Goal: Task Accomplishment & Management: Manage account settings

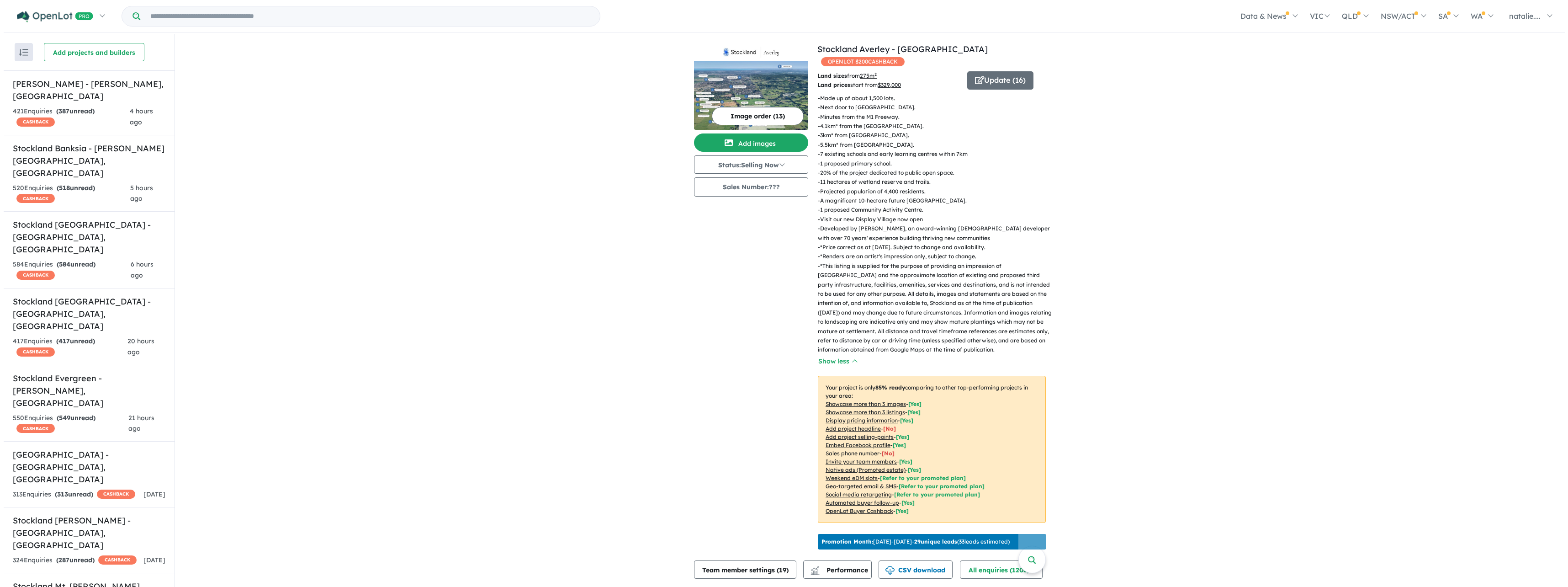
scroll to position [516, 0]
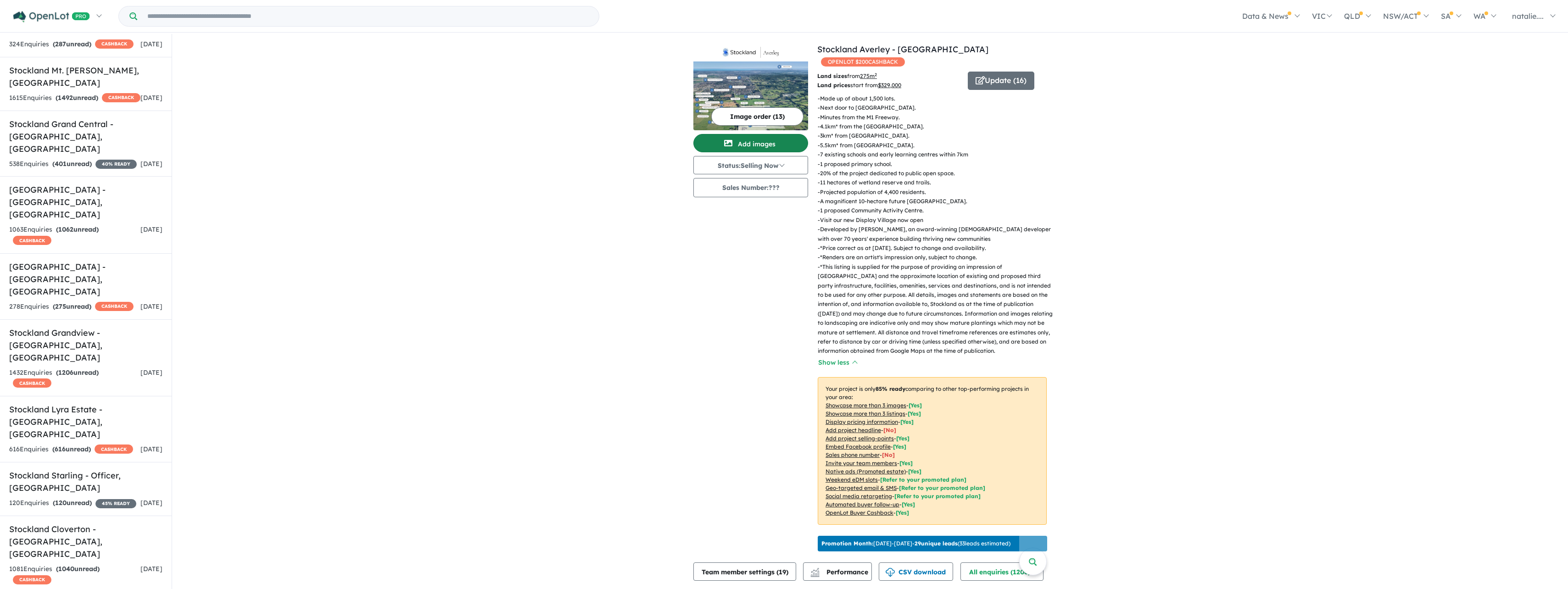
click at [748, 147] on button "Add images" at bounding box center [750, 143] width 114 height 19
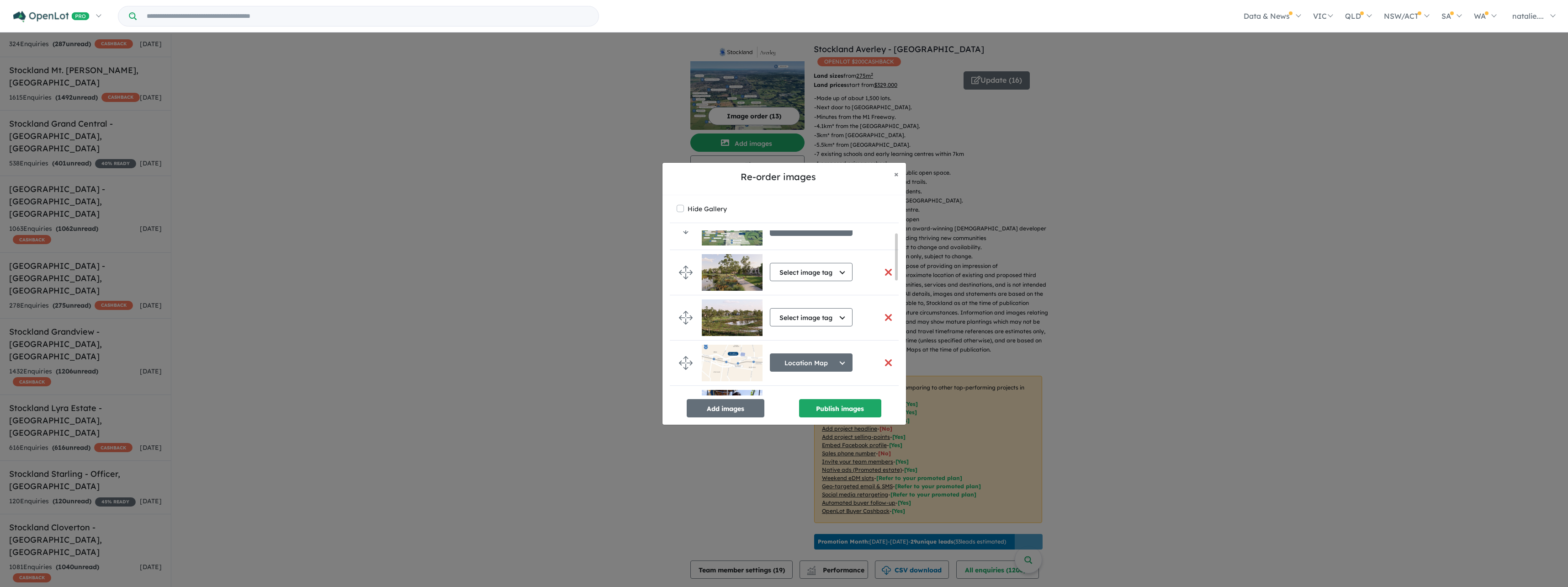
scroll to position [0, 0]
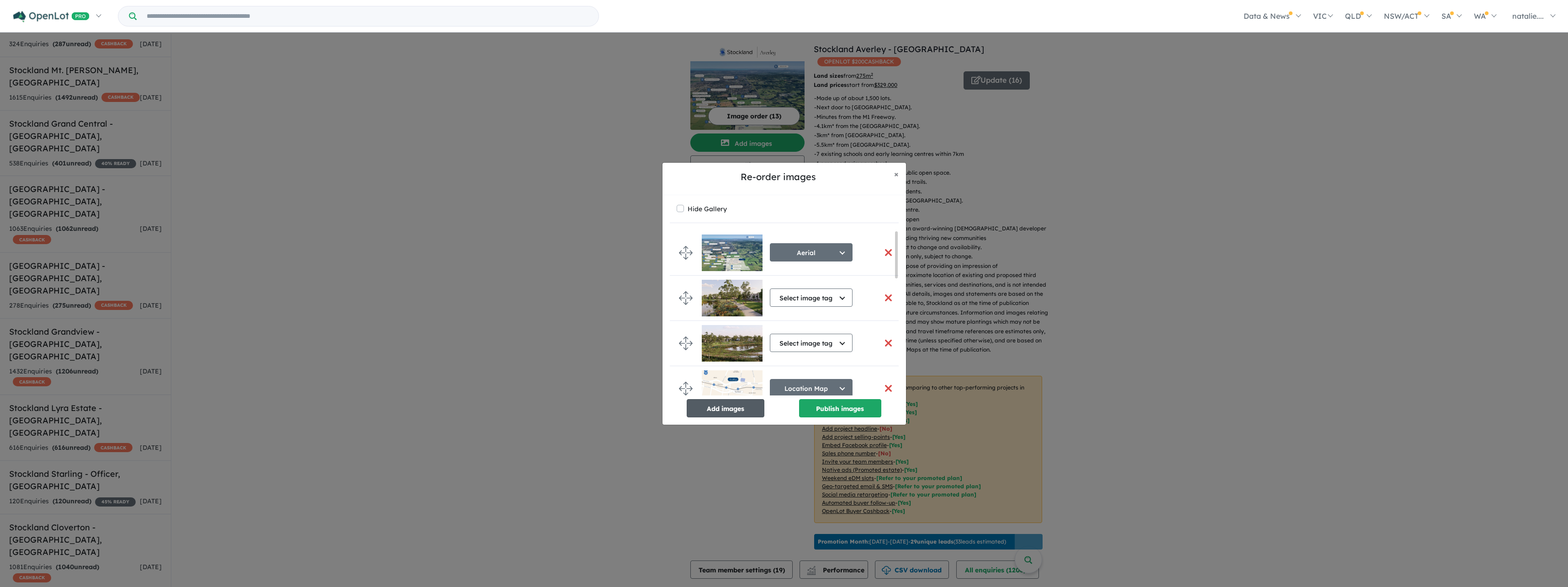
click at [734, 407] on button "Add images" at bounding box center [725, 408] width 77 height 19
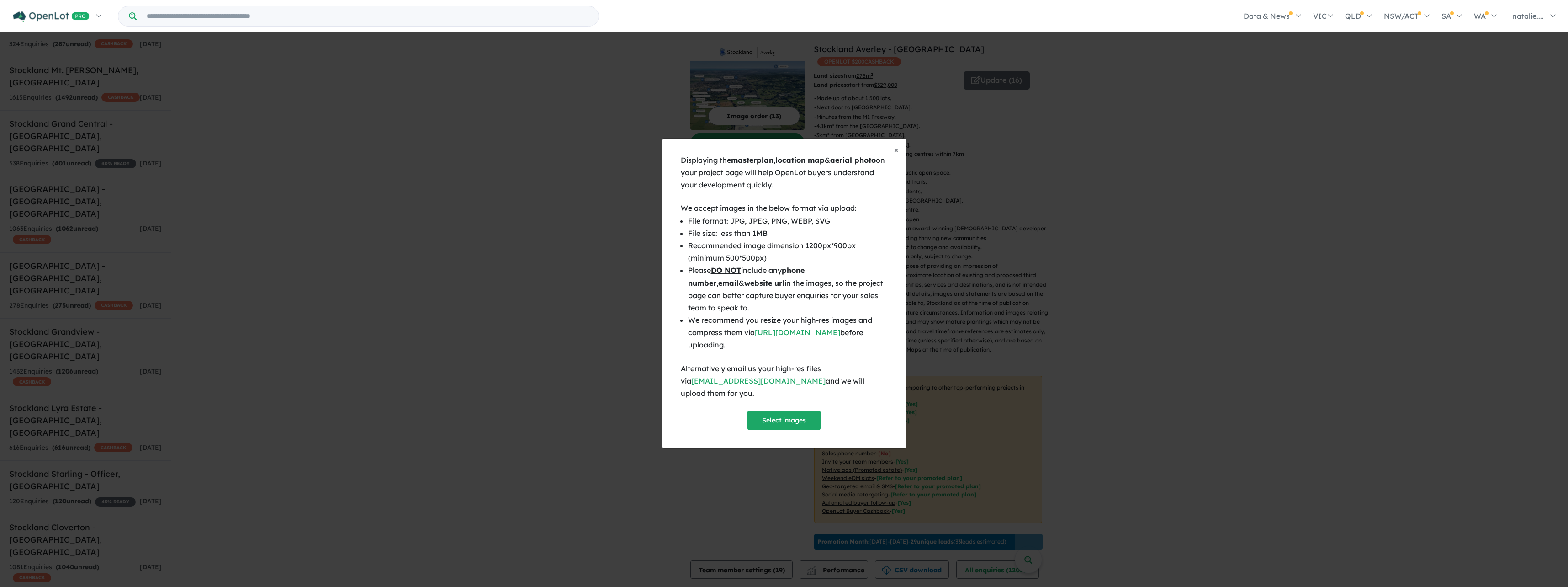
drag, startPoint x: 873, startPoint y: 340, endPoint x: 759, endPoint y: 343, distance: 114.0
click at [759, 343] on li "We recommend you resize your high-res images and compress them via [URL][DOMAIN…" at bounding box center [788, 333] width 200 height 37
copy link "[URL][DOMAIN_NAME]"
click at [786, 413] on button "Select images" at bounding box center [784, 420] width 73 height 19
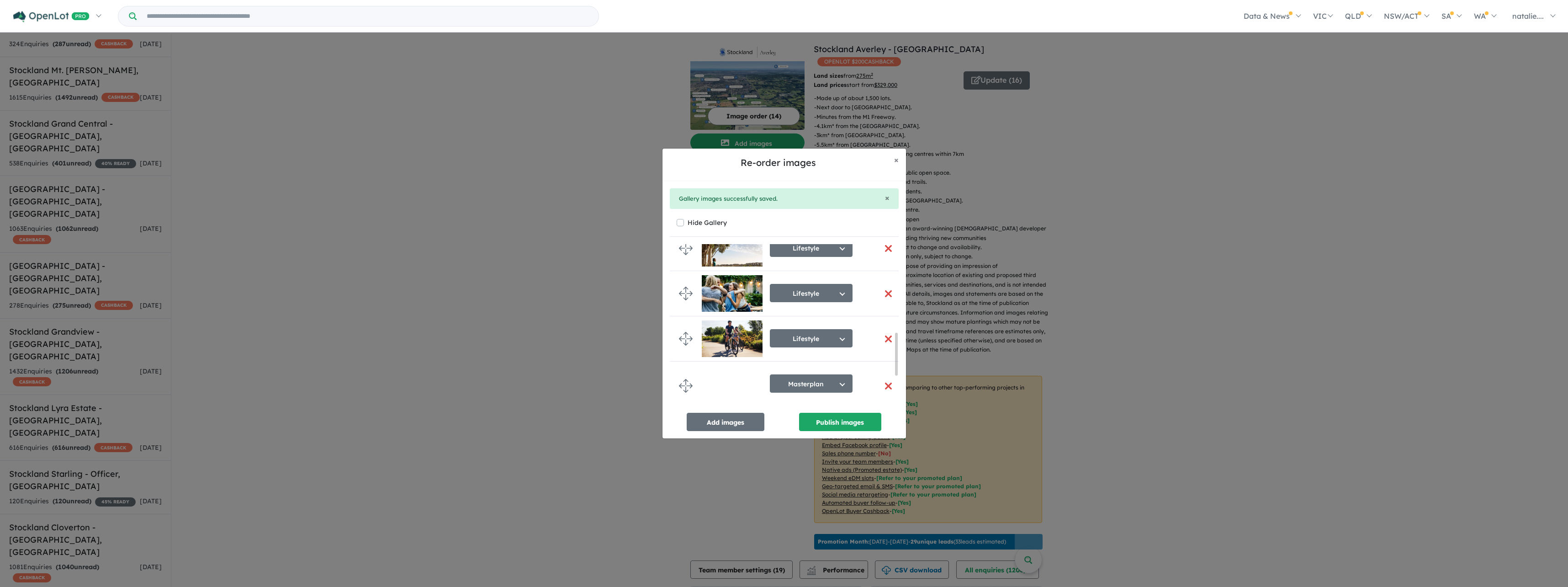
scroll to position [465, 0]
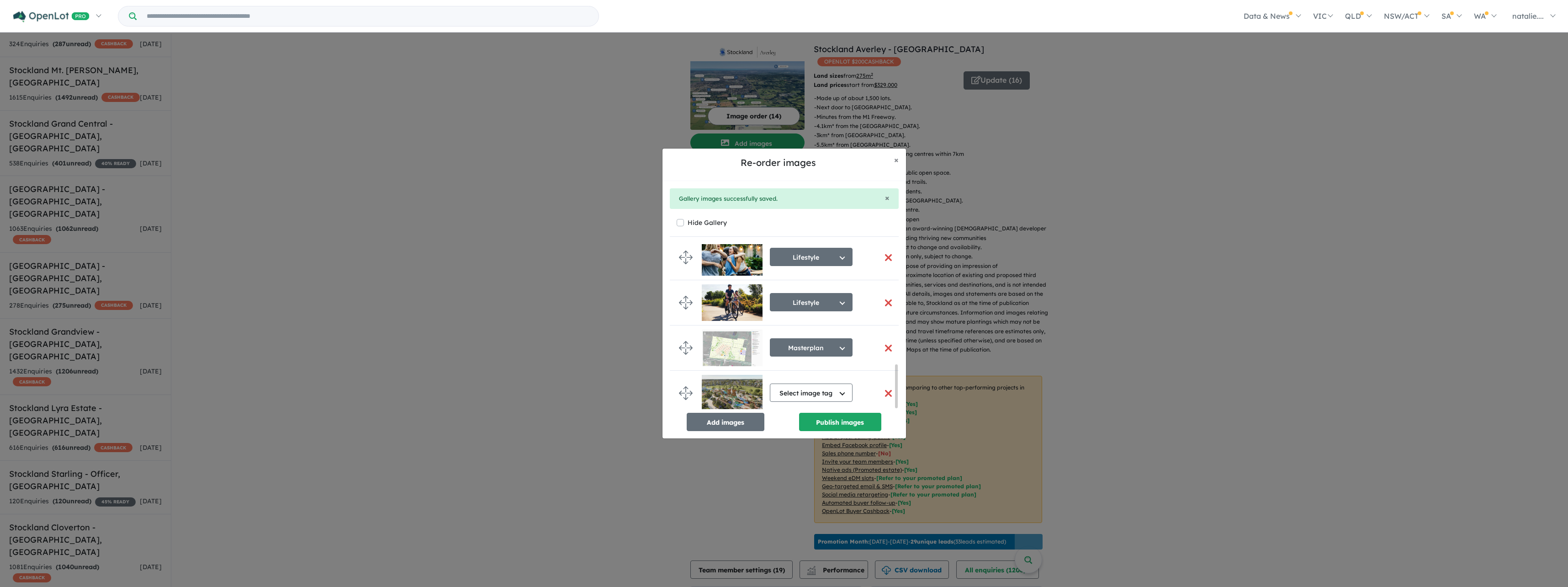
click at [884, 389] on button "button" at bounding box center [889, 393] width 19 height 19
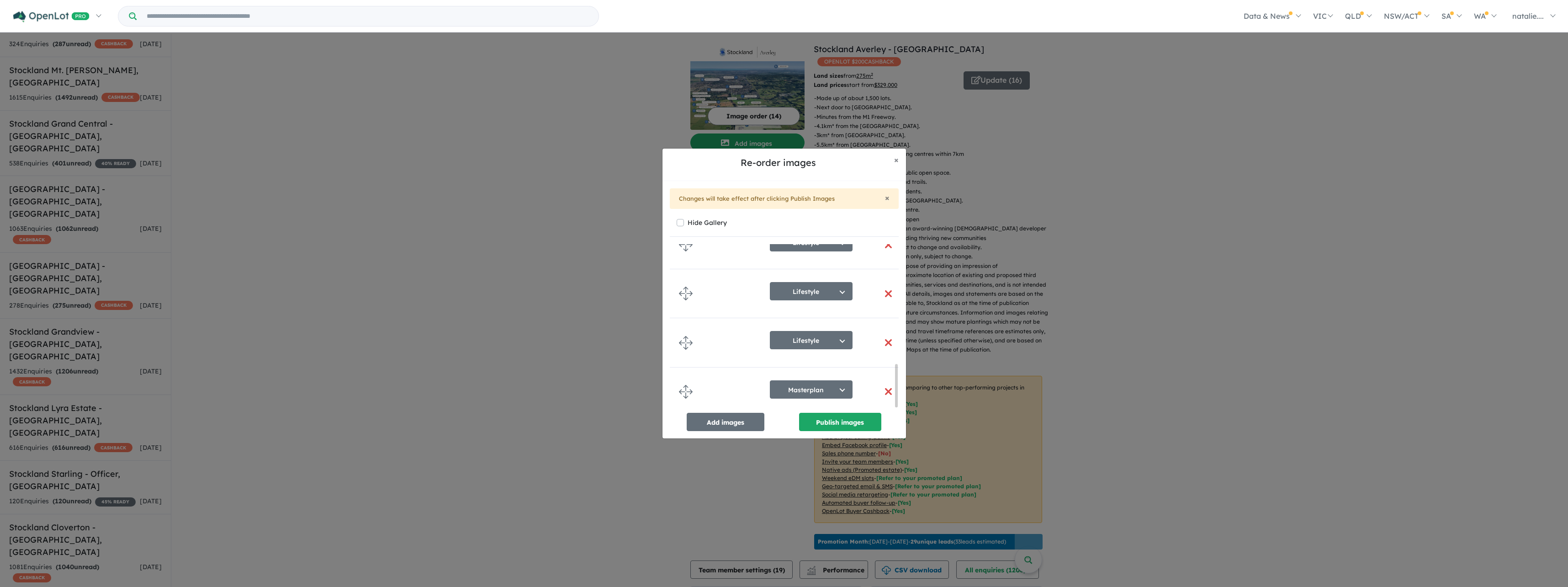
scroll to position [454, 0]
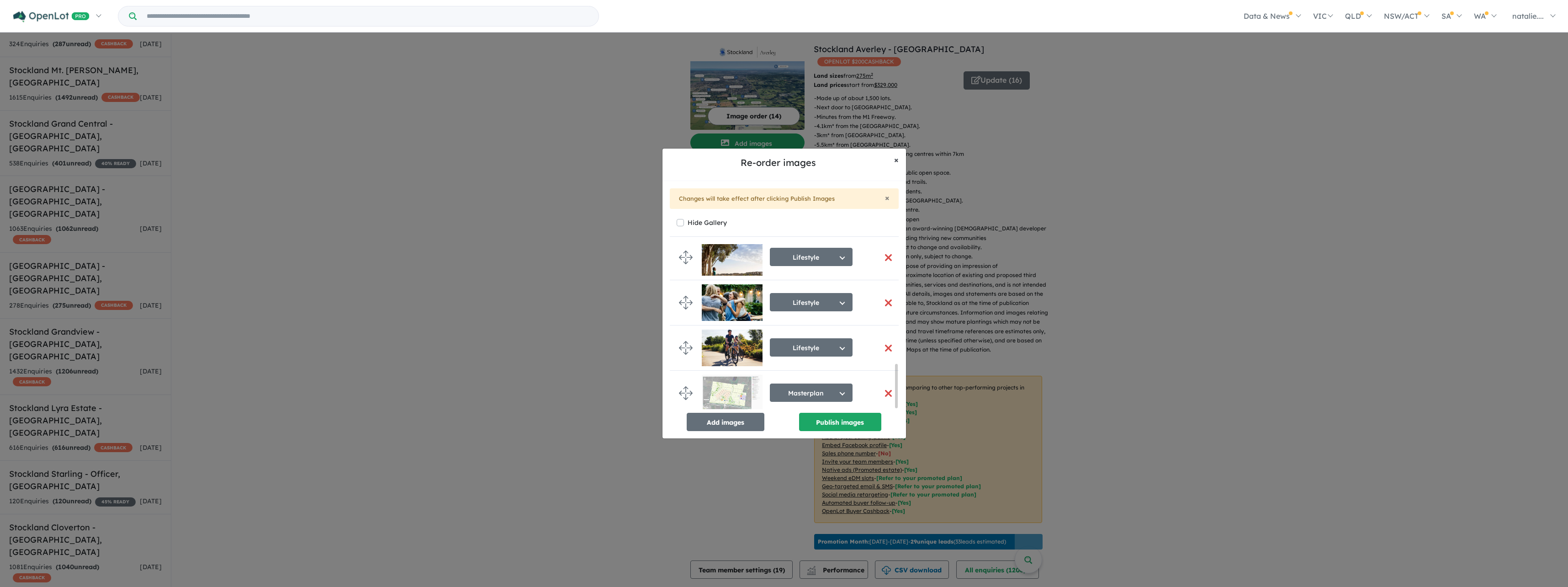
click at [898, 159] on span "×" at bounding box center [896, 159] width 4 height 10
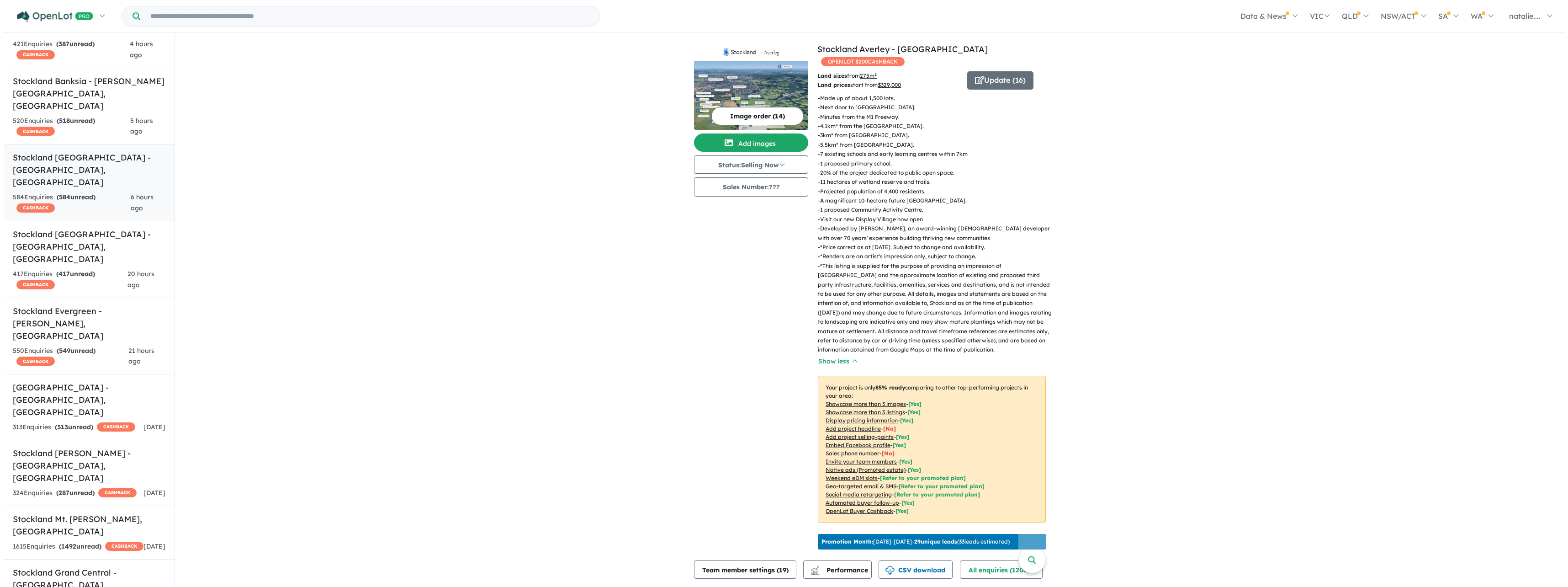
scroll to position [0, 0]
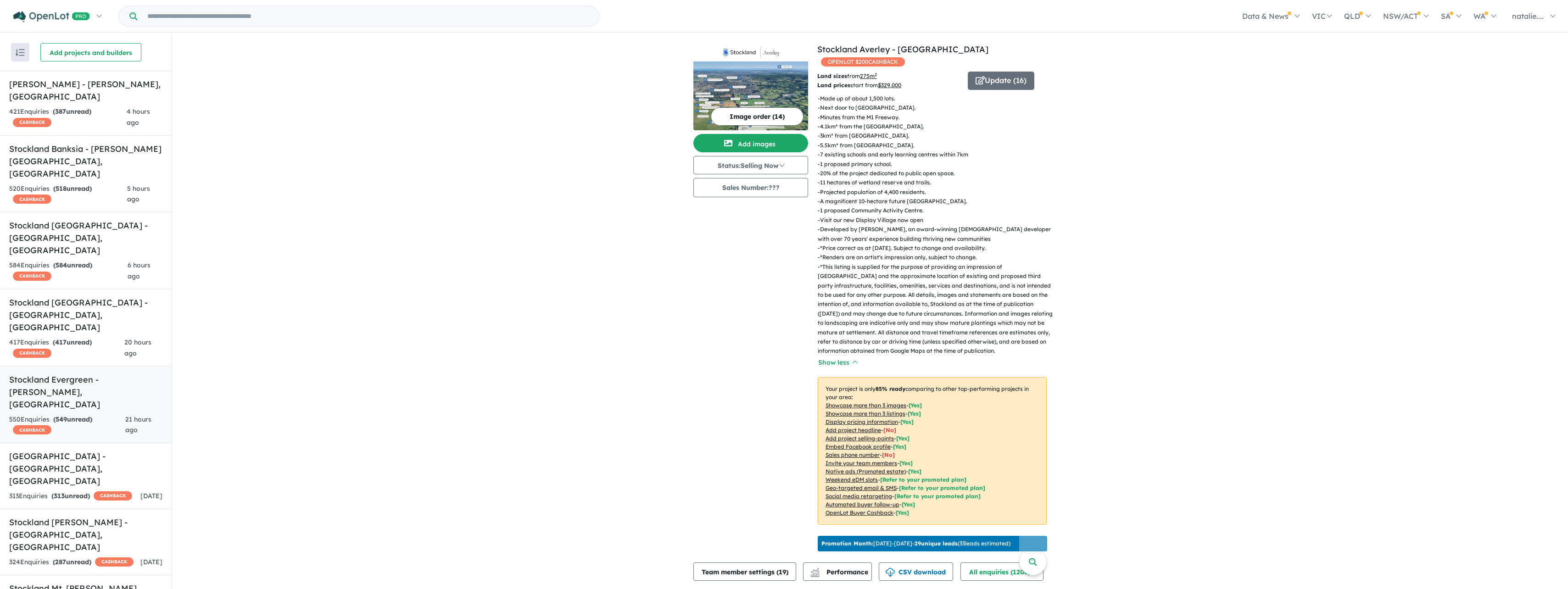
click at [104, 414] on div "550 Enquir ies ( 549 unread) CASHBACK" at bounding box center [67, 425] width 116 height 22
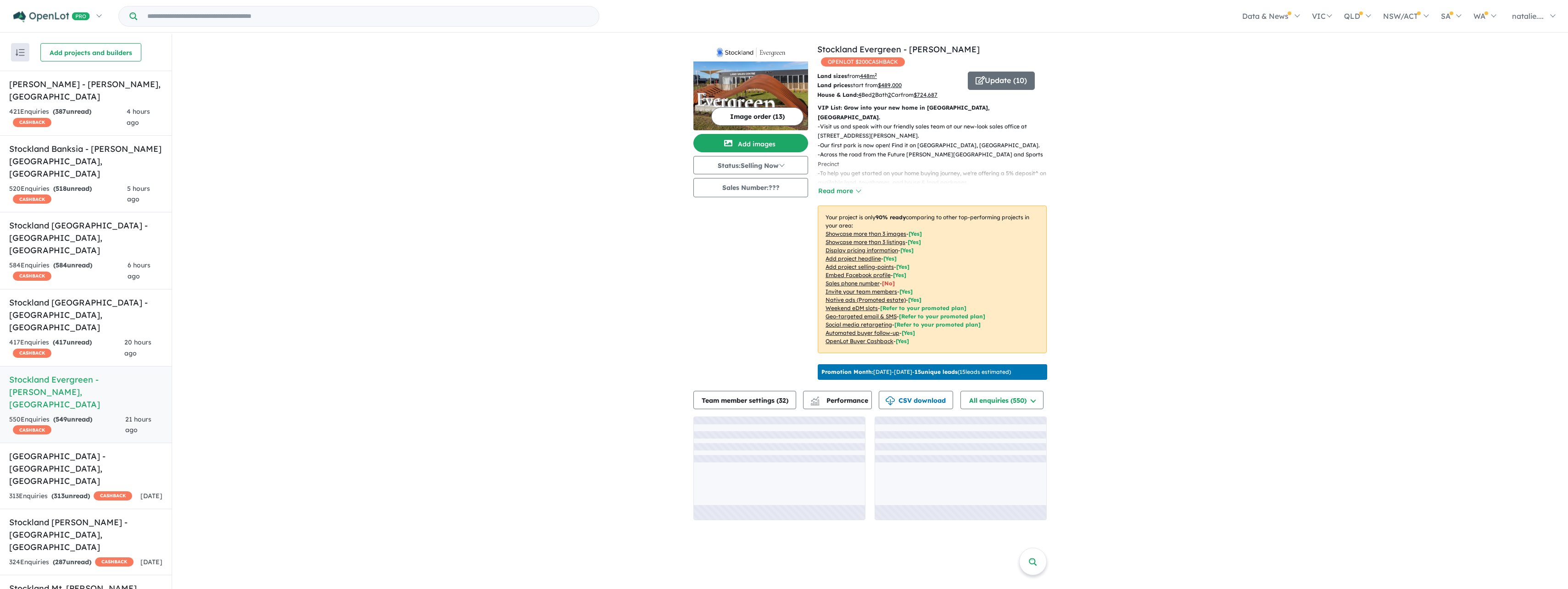
click at [848, 186] on button "Read more" at bounding box center [840, 191] width 43 height 10
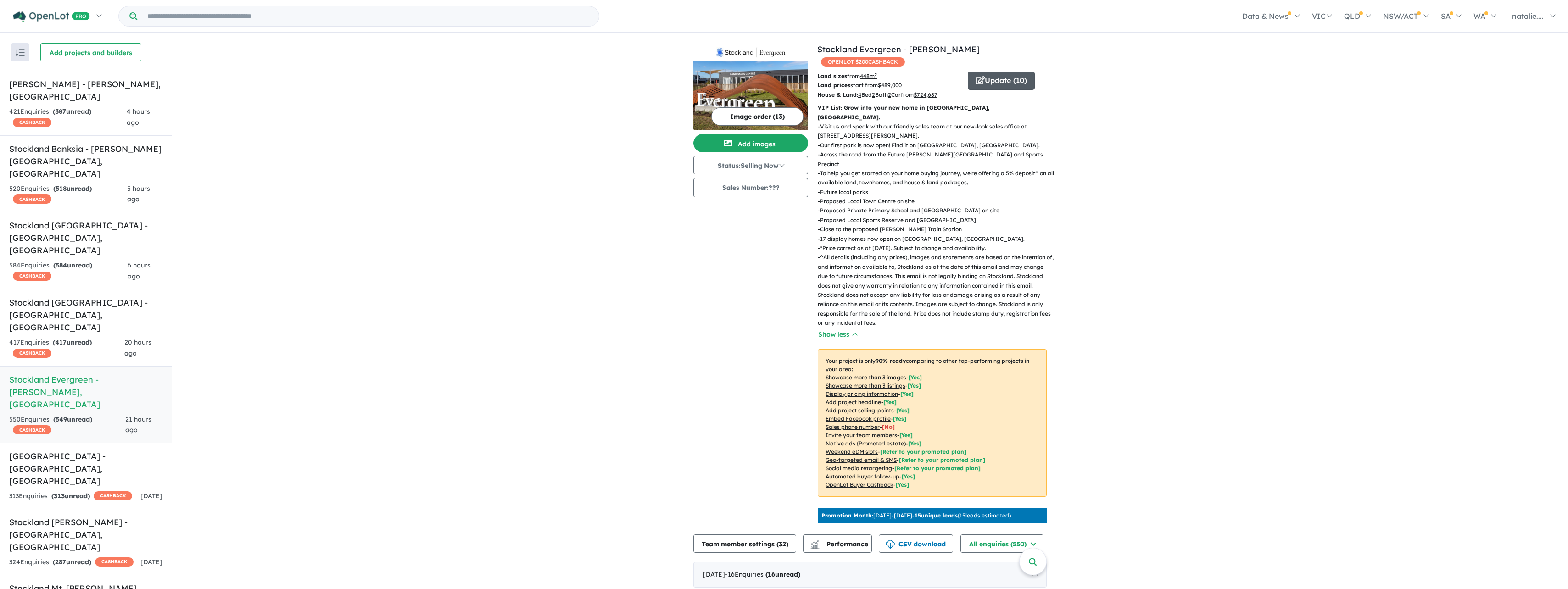
click at [983, 72] on button "Update ( 10 )" at bounding box center [1001, 81] width 67 height 19
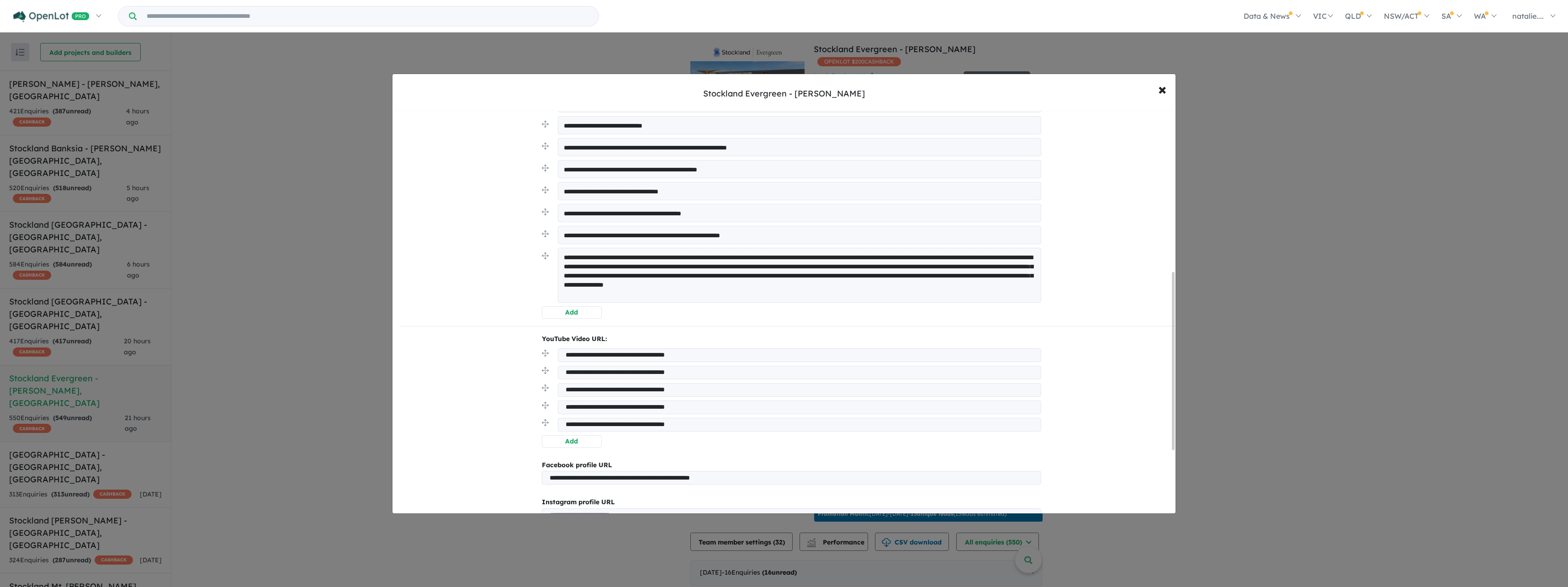
scroll to position [355, 0]
click at [568, 314] on button "Add" at bounding box center [572, 315] width 60 height 13
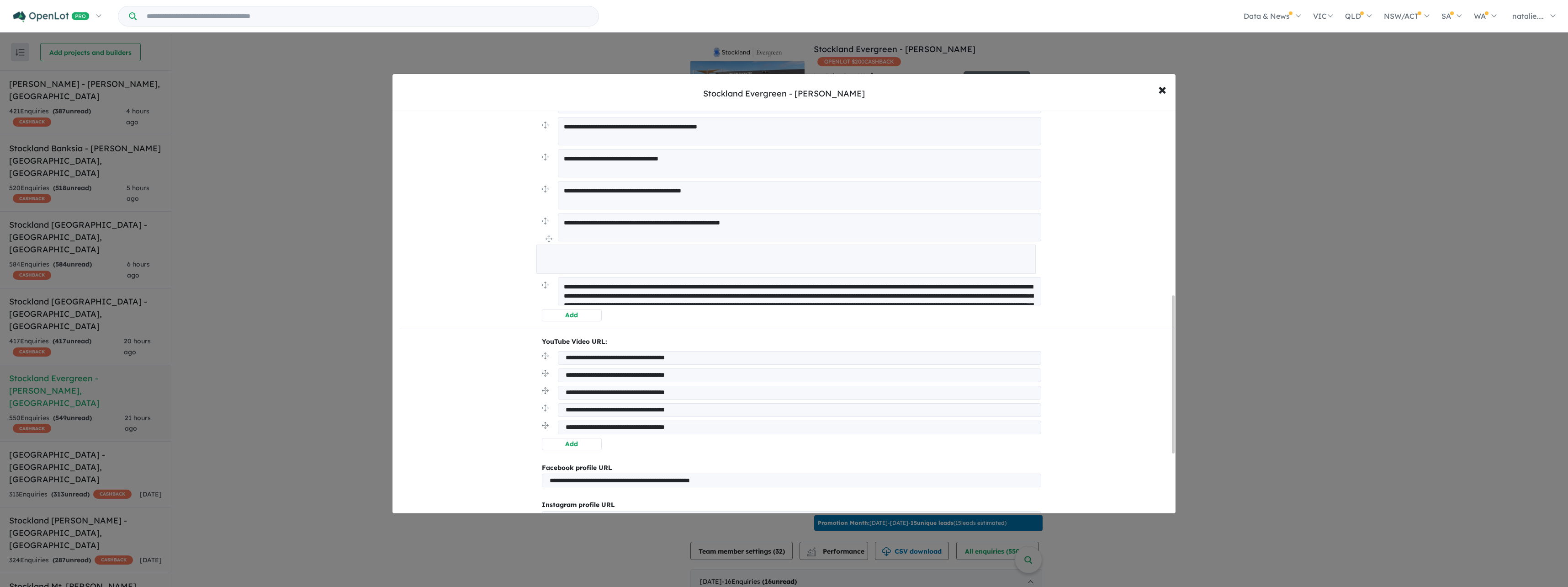
drag, startPoint x: 544, startPoint y: 284, endPoint x: 541, endPoint y: 239, distance: 45.1
click at [596, 254] on textarea at bounding box center [799, 259] width 483 height 28
paste textarea "**********"
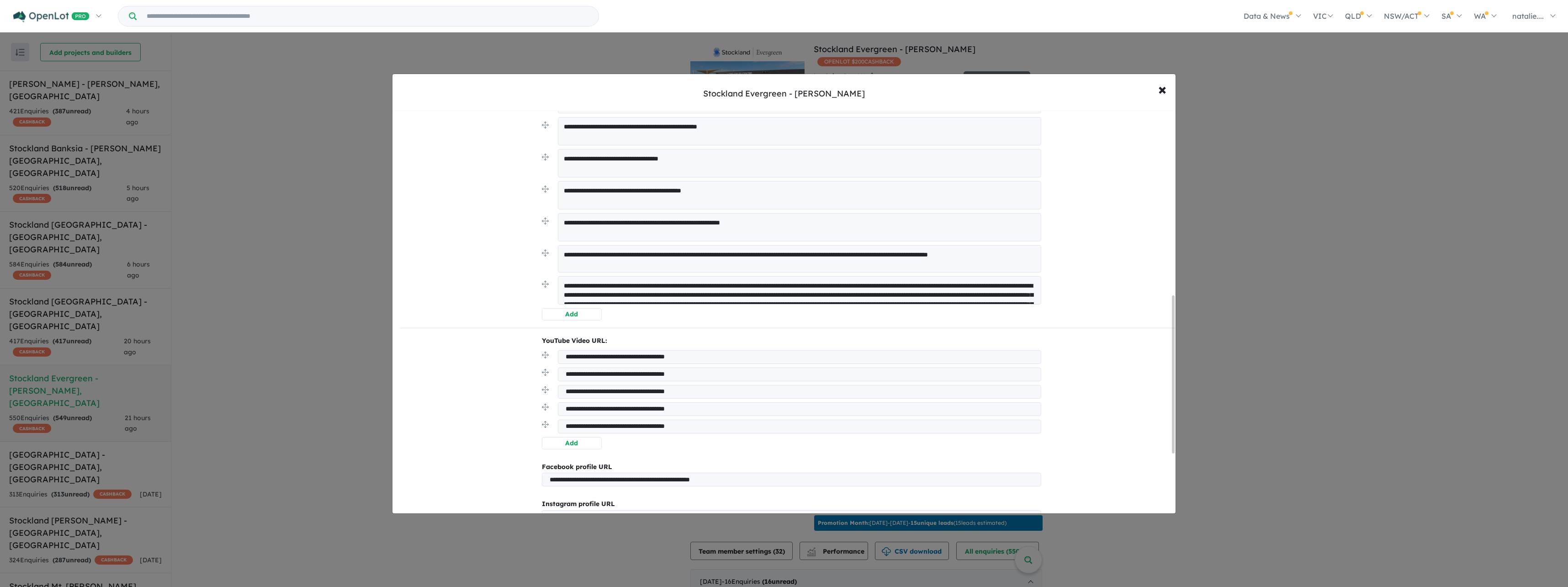
click at [559, 253] on textarea "**********" at bounding box center [799, 258] width 483 height 28
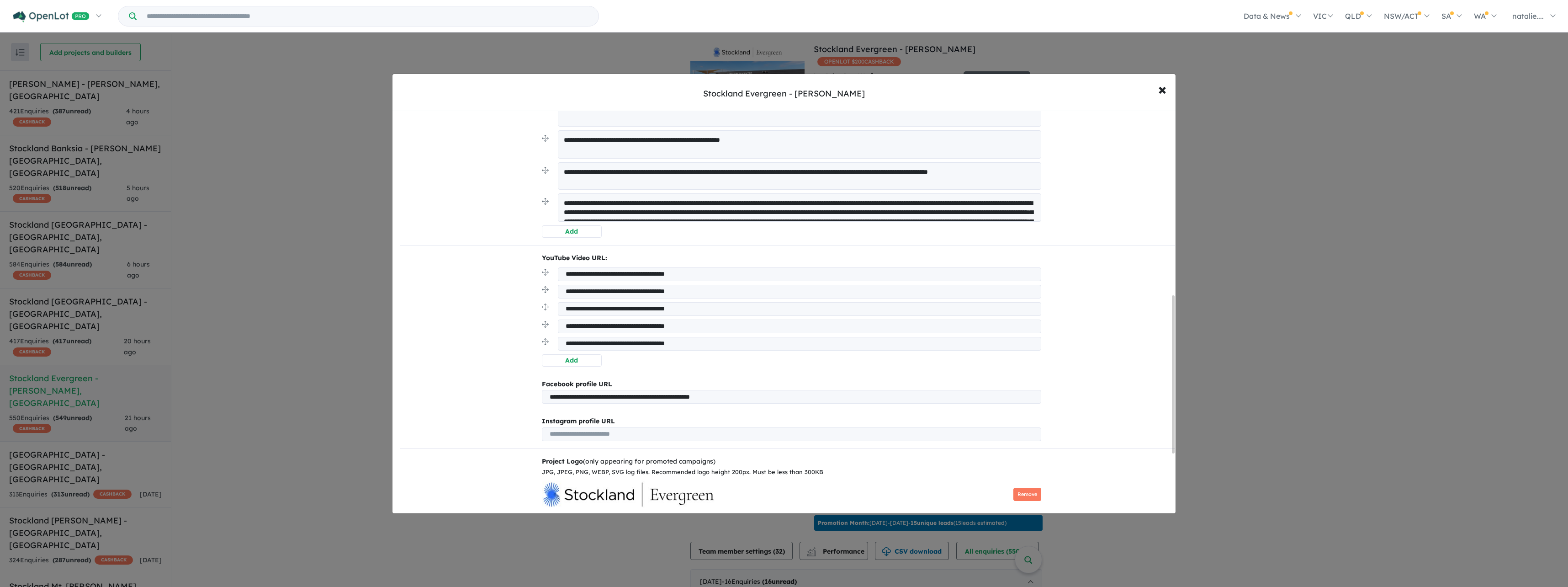
scroll to position [622, 0]
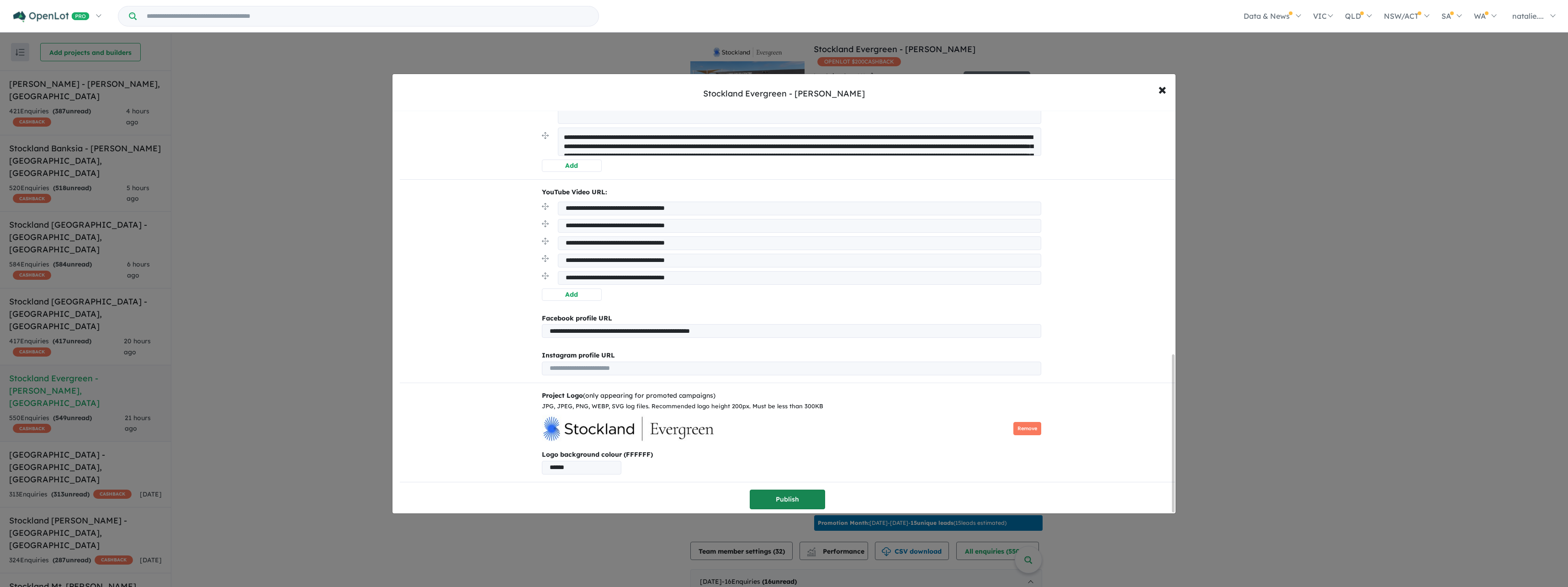
type textarea "**********"
click at [791, 498] on button "Publish" at bounding box center [787, 499] width 75 height 19
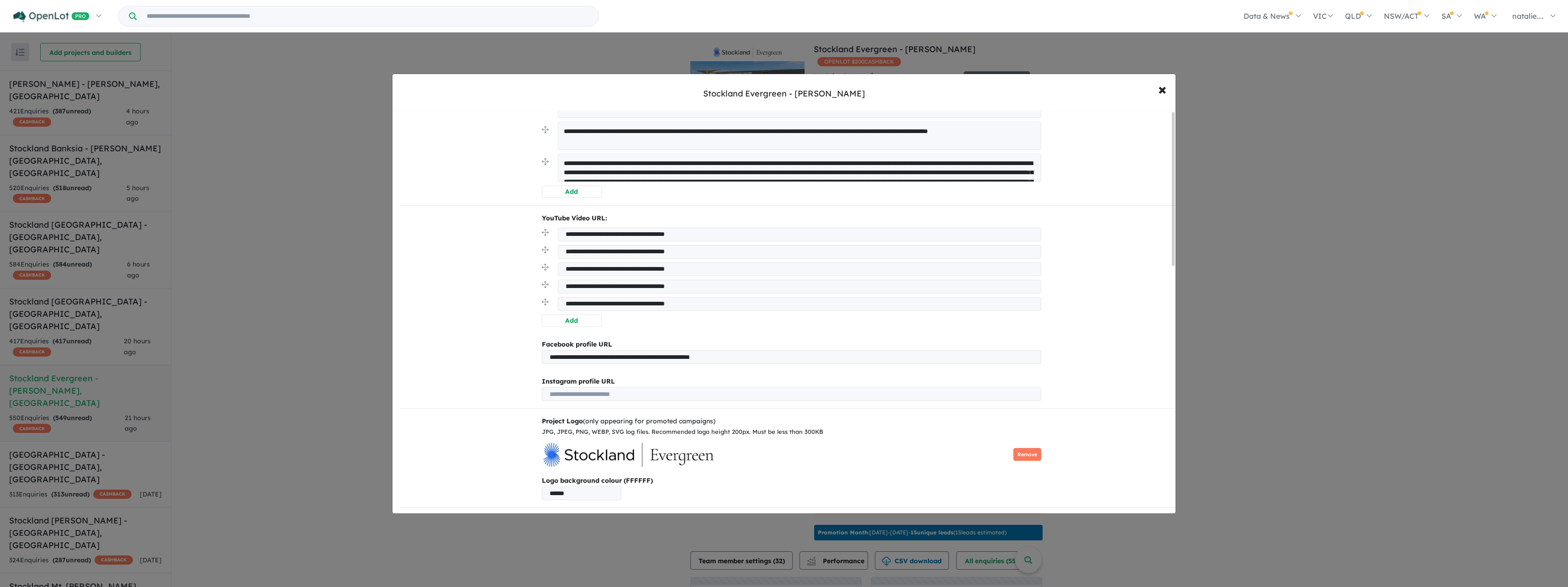
scroll to position [0, 0]
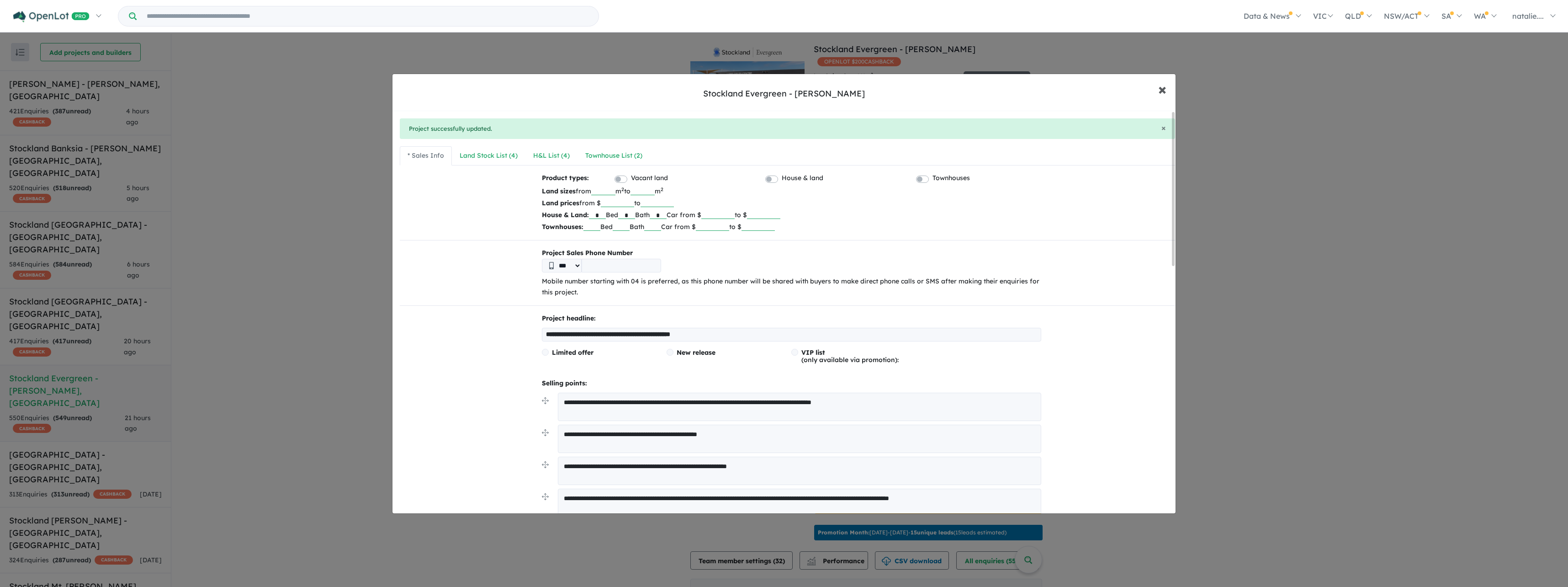
click at [1160, 91] on span "×" at bounding box center [1162, 89] width 8 height 19
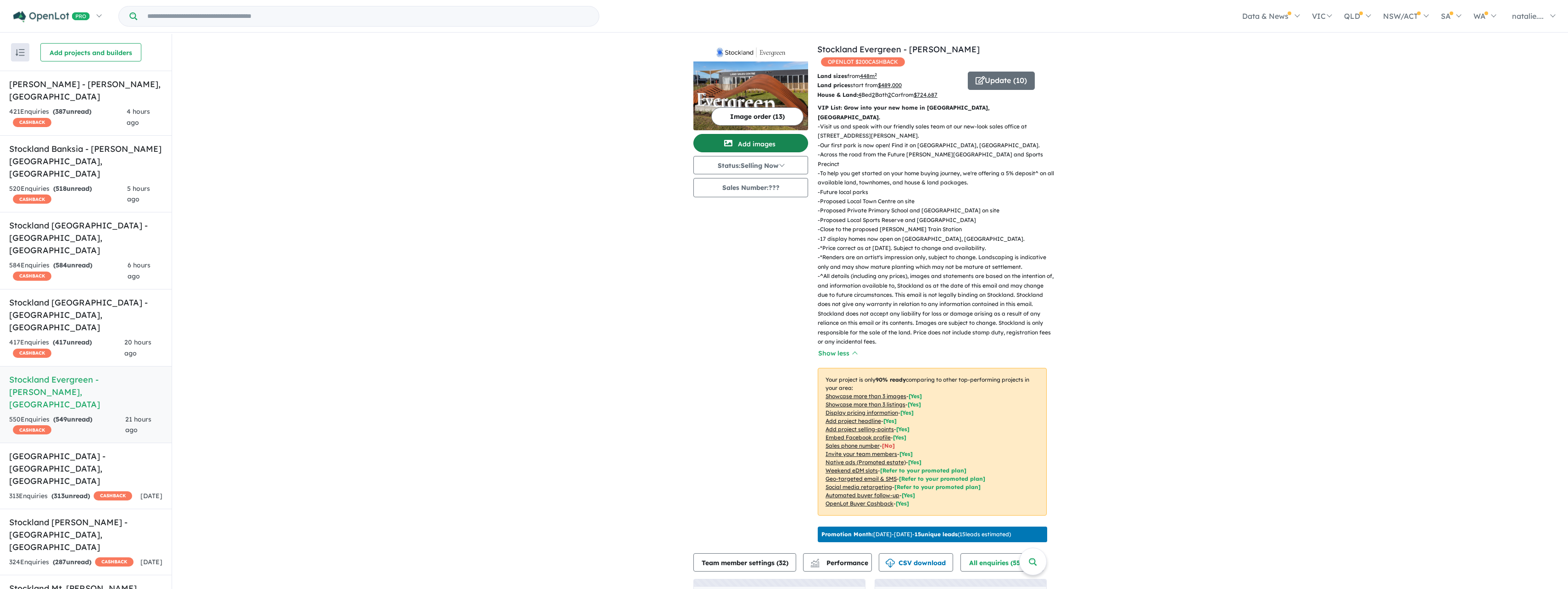
click at [734, 145] on span "button" at bounding box center [728, 144] width 19 height 15
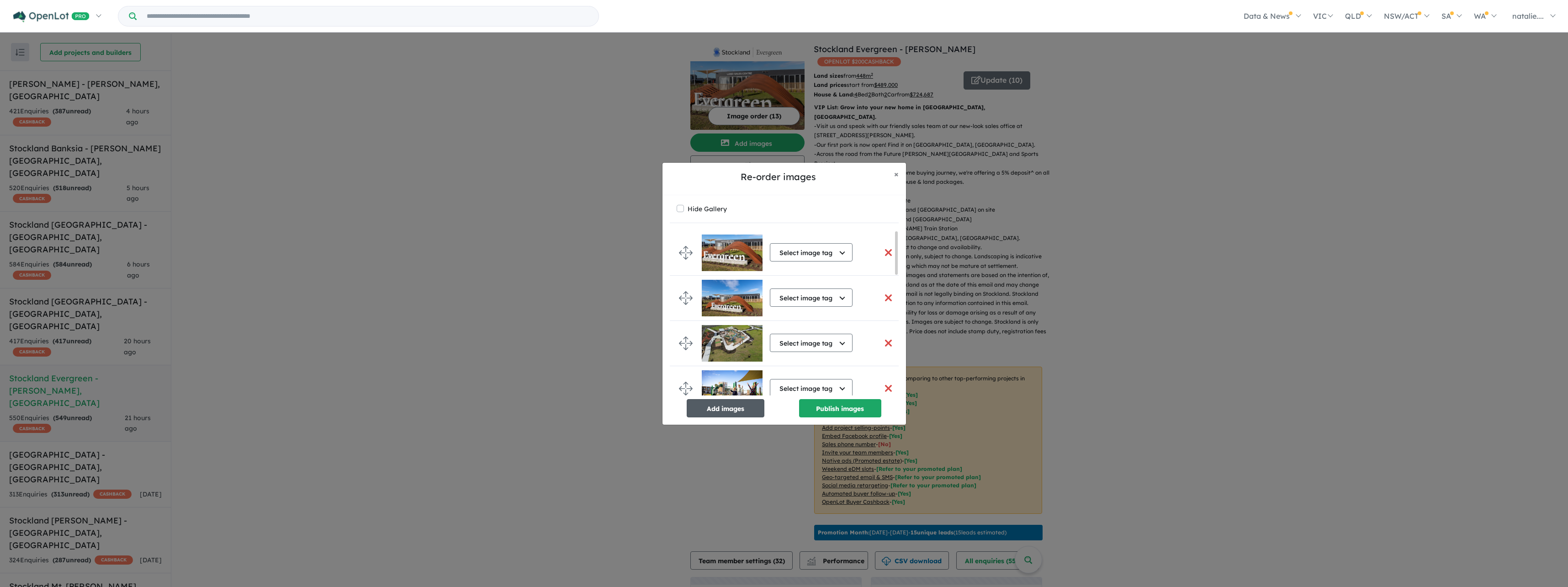
click at [743, 410] on button "Add images" at bounding box center [725, 408] width 77 height 19
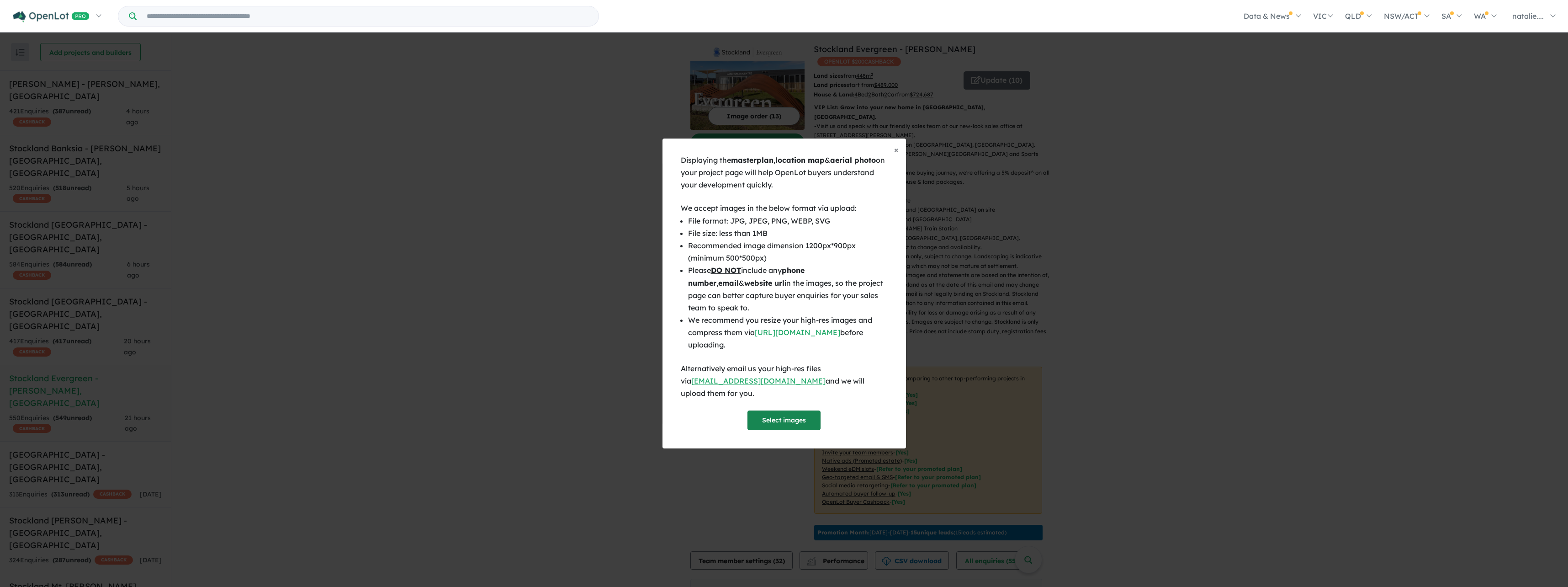
click at [782, 415] on button "Select images" at bounding box center [784, 420] width 73 height 19
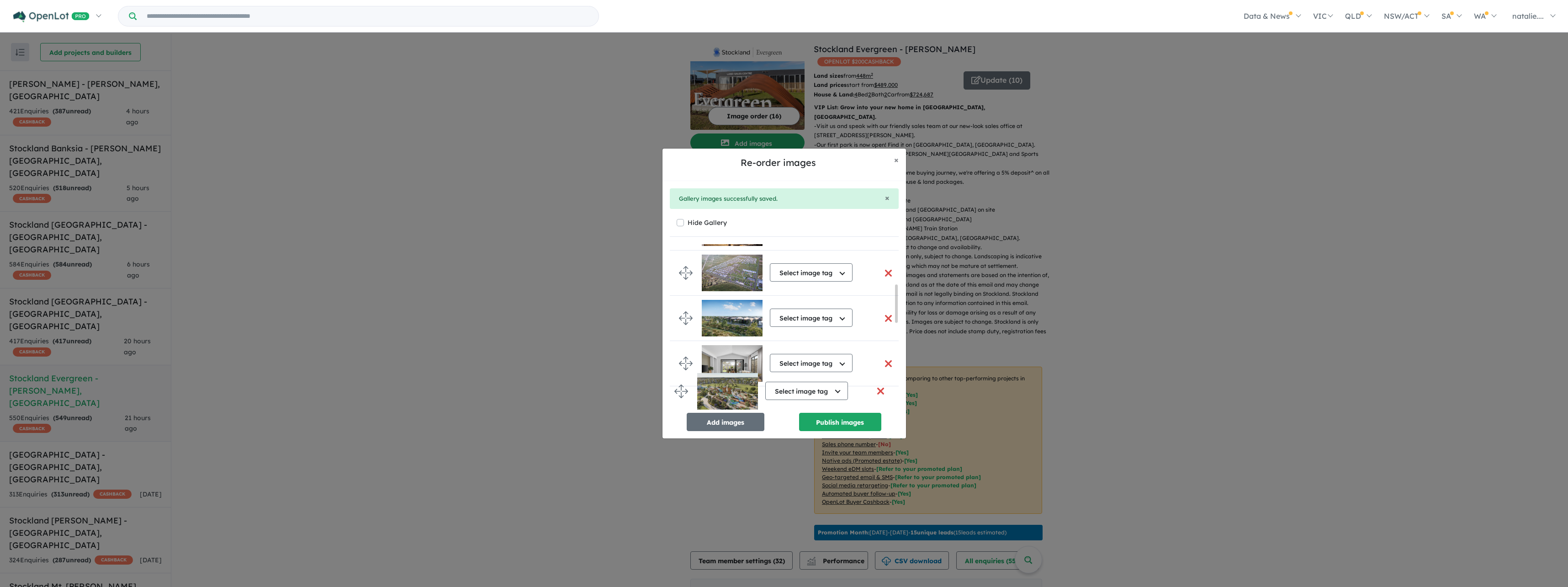
scroll to position [176, 0]
drag, startPoint x: 686, startPoint y: 298, endPoint x: 679, endPoint y: 316, distance: 19.3
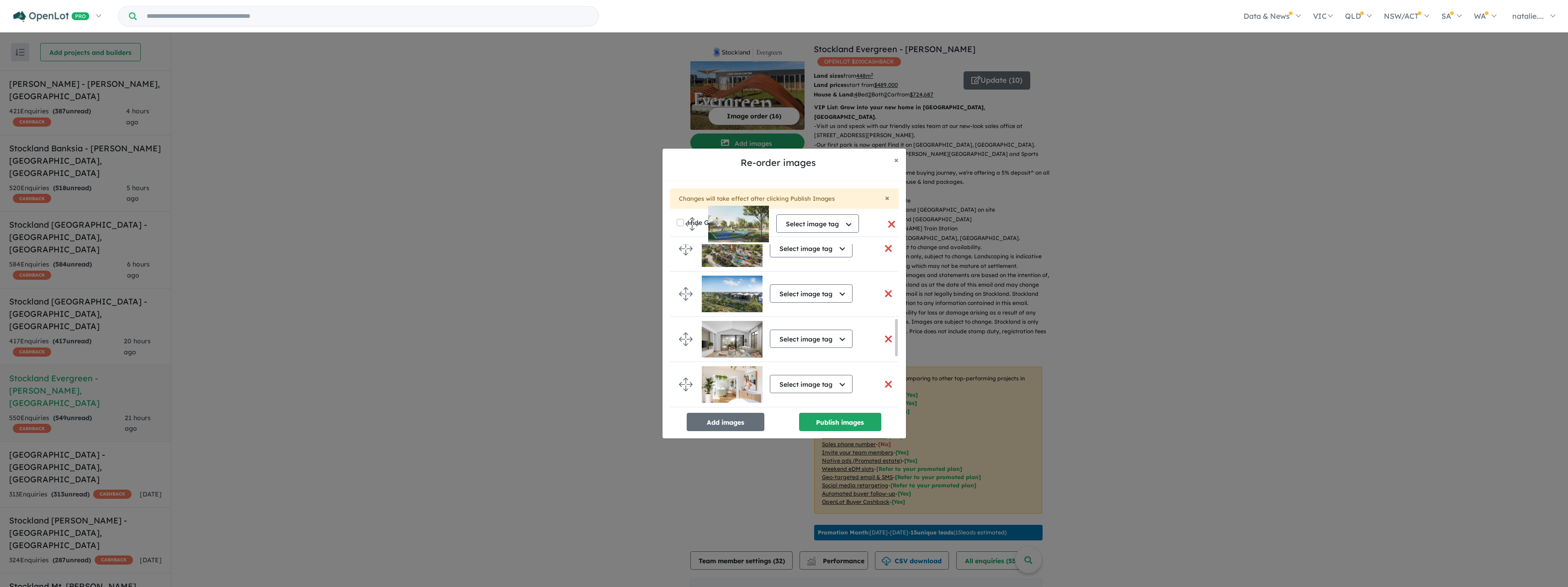
scroll to position [274, 0]
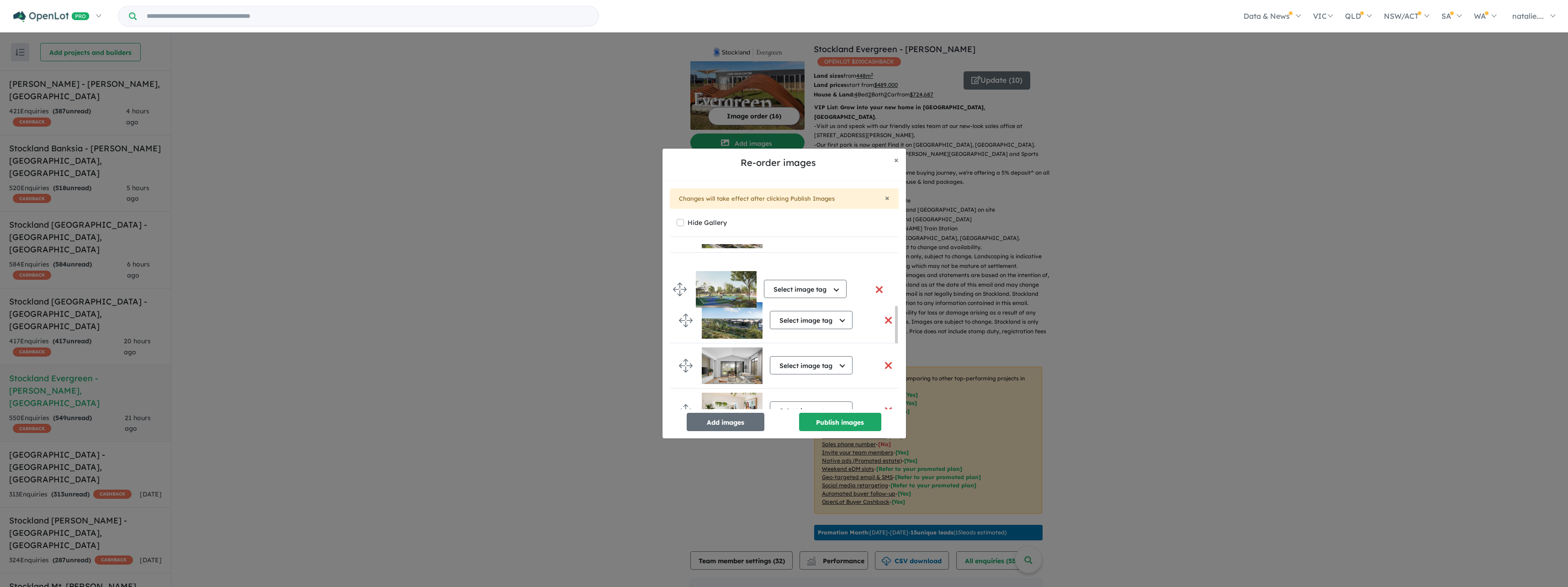
drag, startPoint x: 688, startPoint y: 345, endPoint x: 682, endPoint y: 289, distance: 56.3
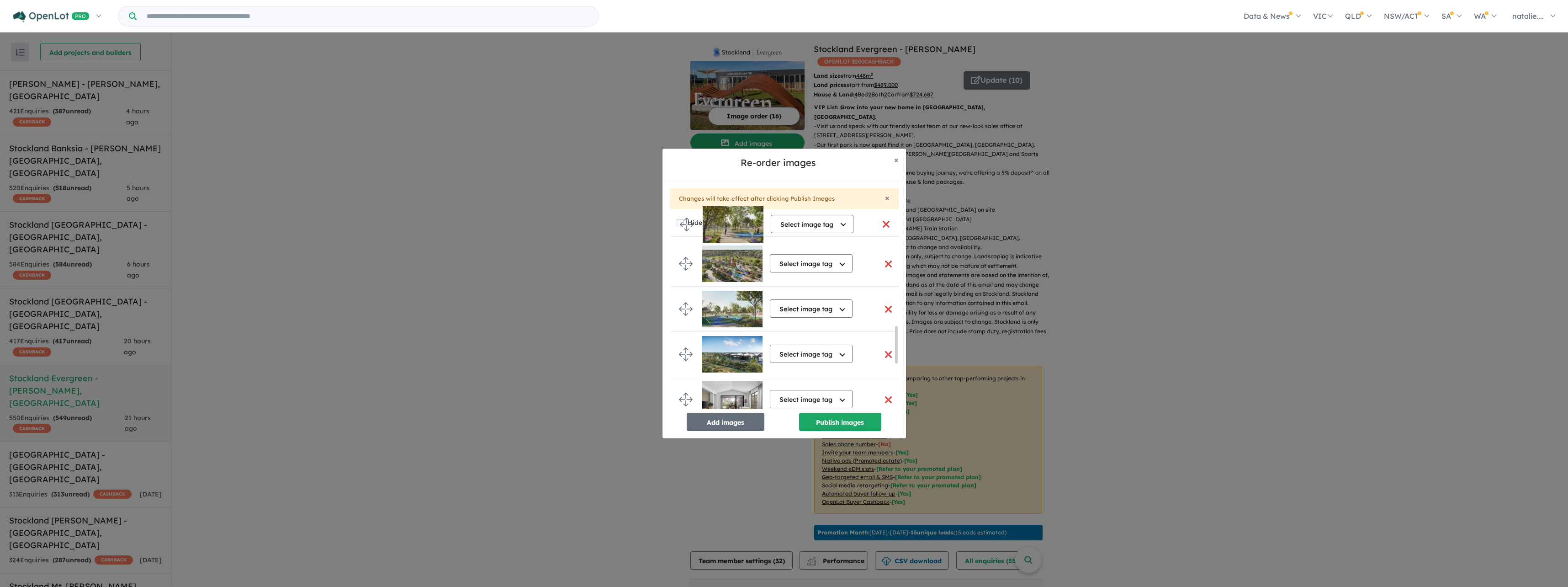
scroll to position [276, 0]
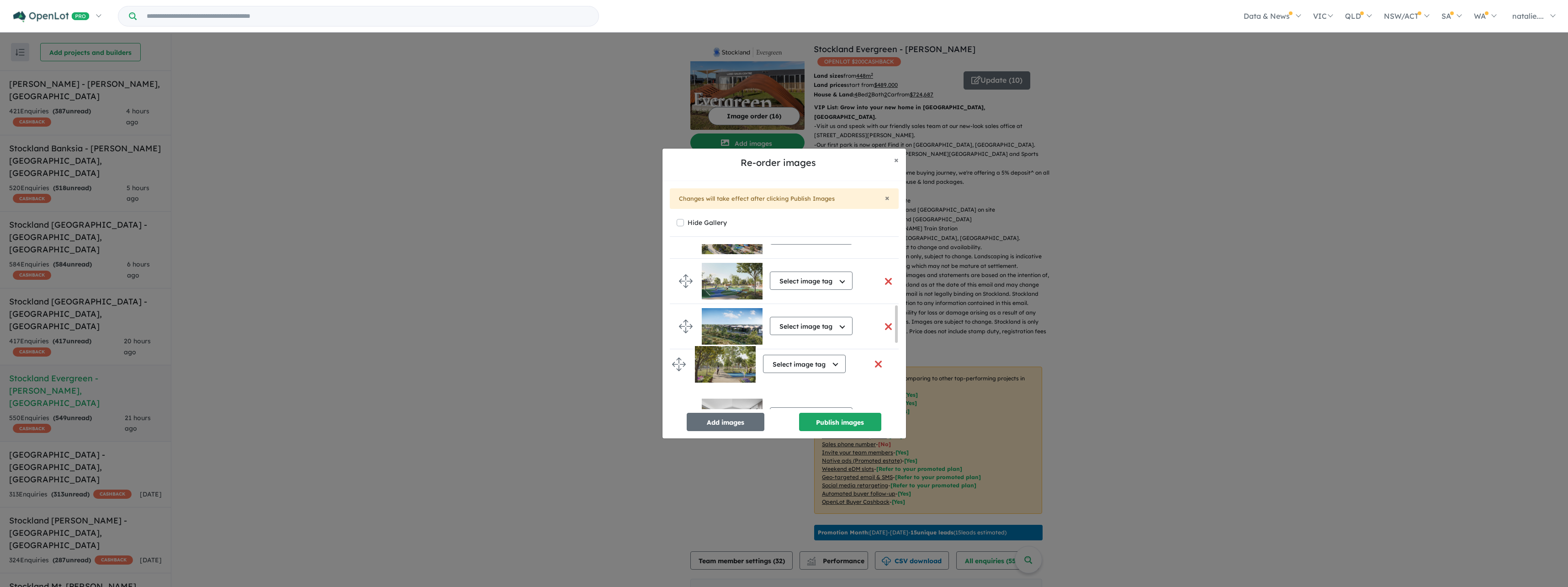
drag, startPoint x: 687, startPoint y: 387, endPoint x: 677, endPoint y: 364, distance: 25.1
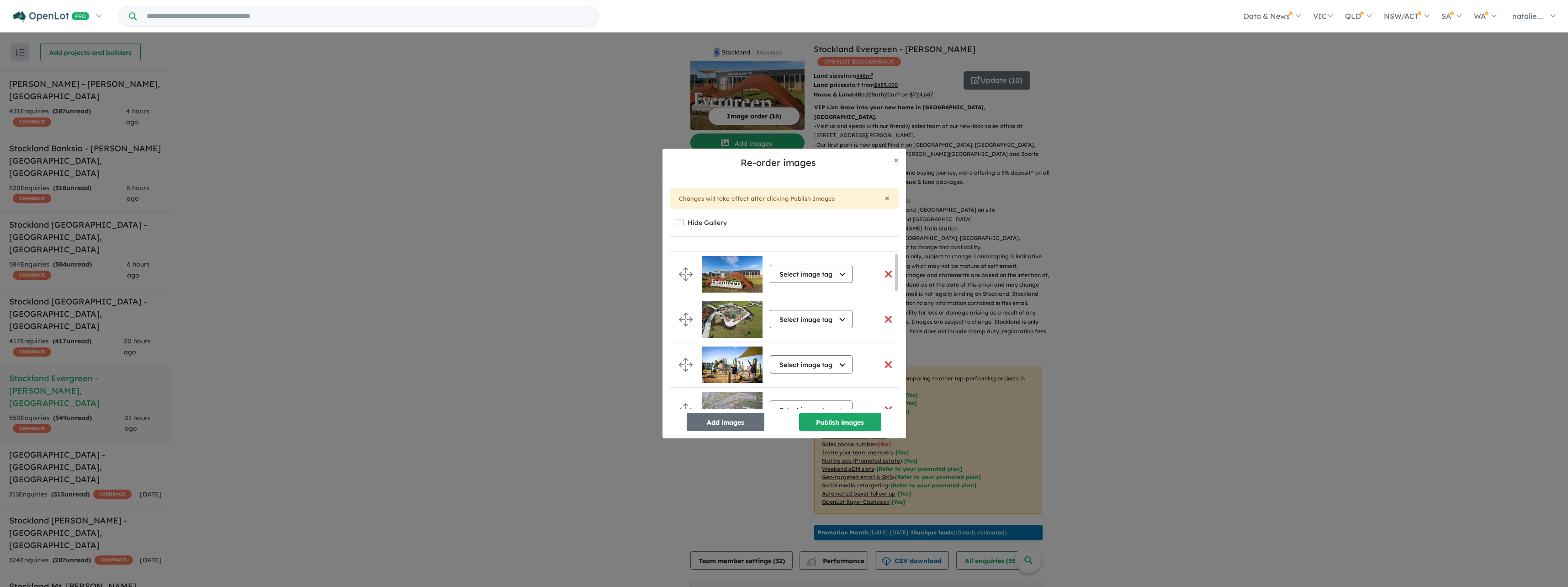
scroll to position [0, 0]
click at [883, 313] on button "button" at bounding box center [889, 312] width 19 height 19
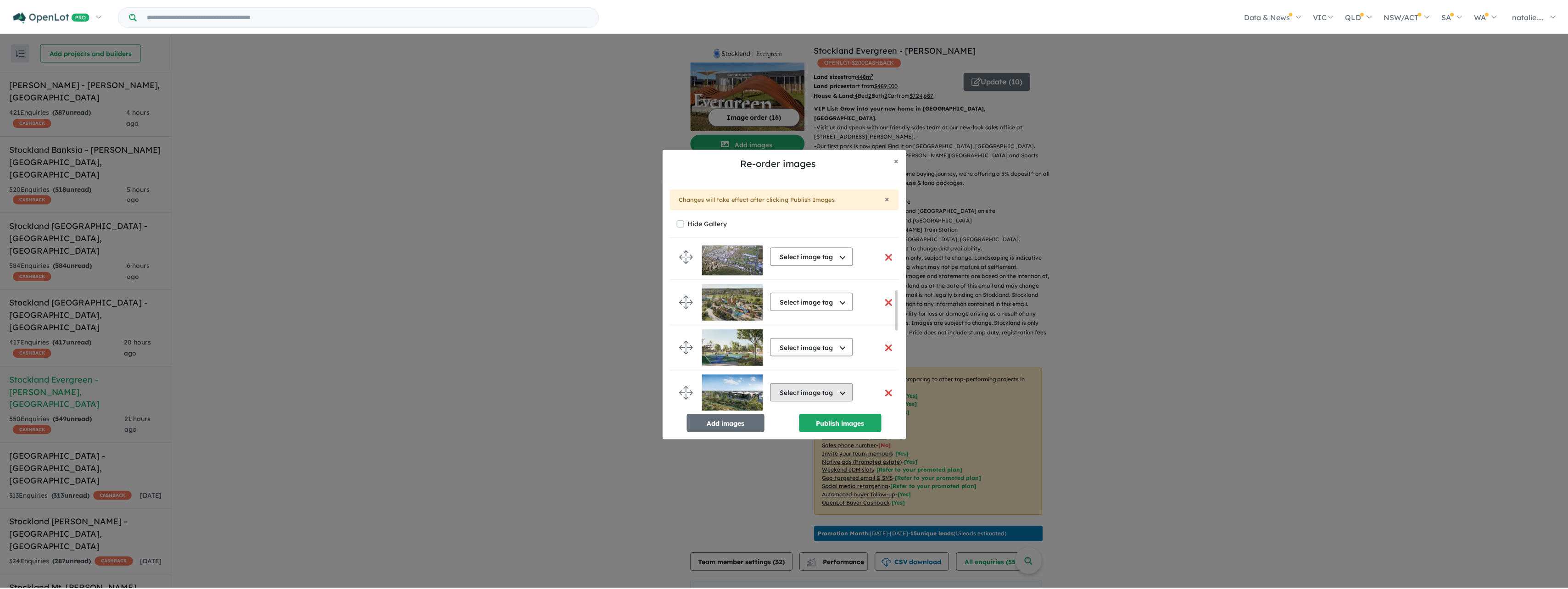
scroll to position [145, 0]
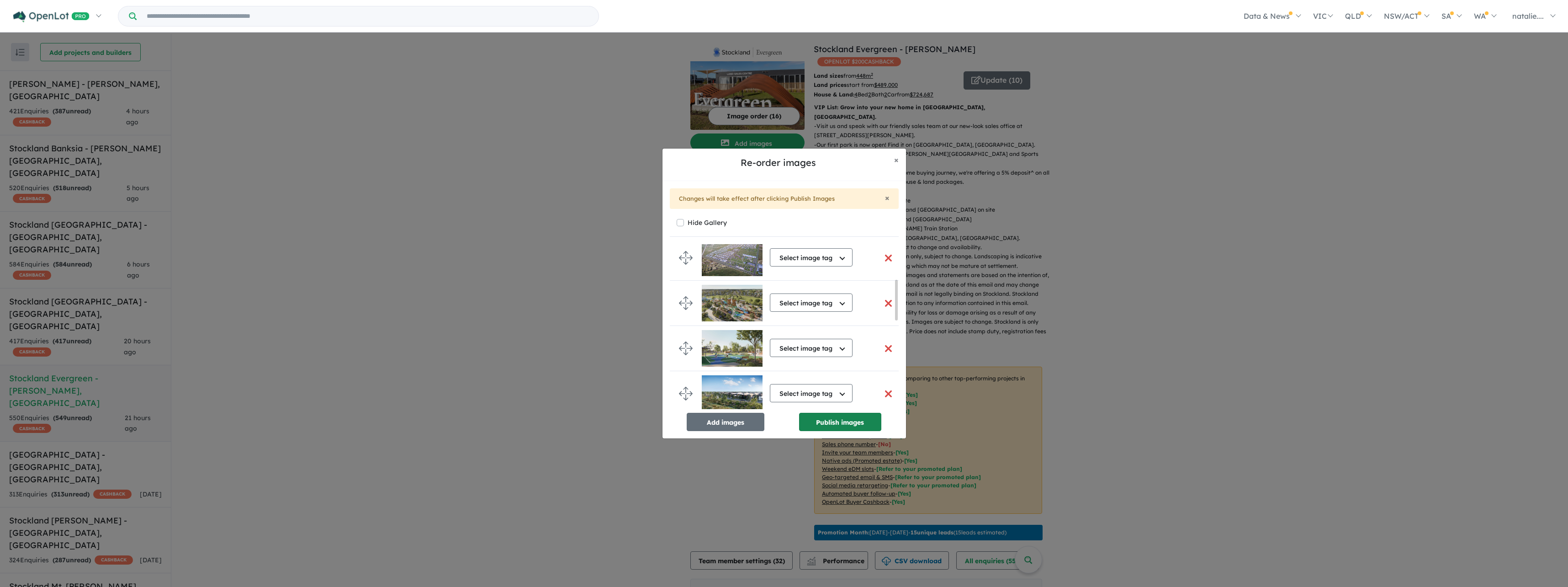
click at [829, 427] on button "Publish images" at bounding box center [840, 422] width 82 height 19
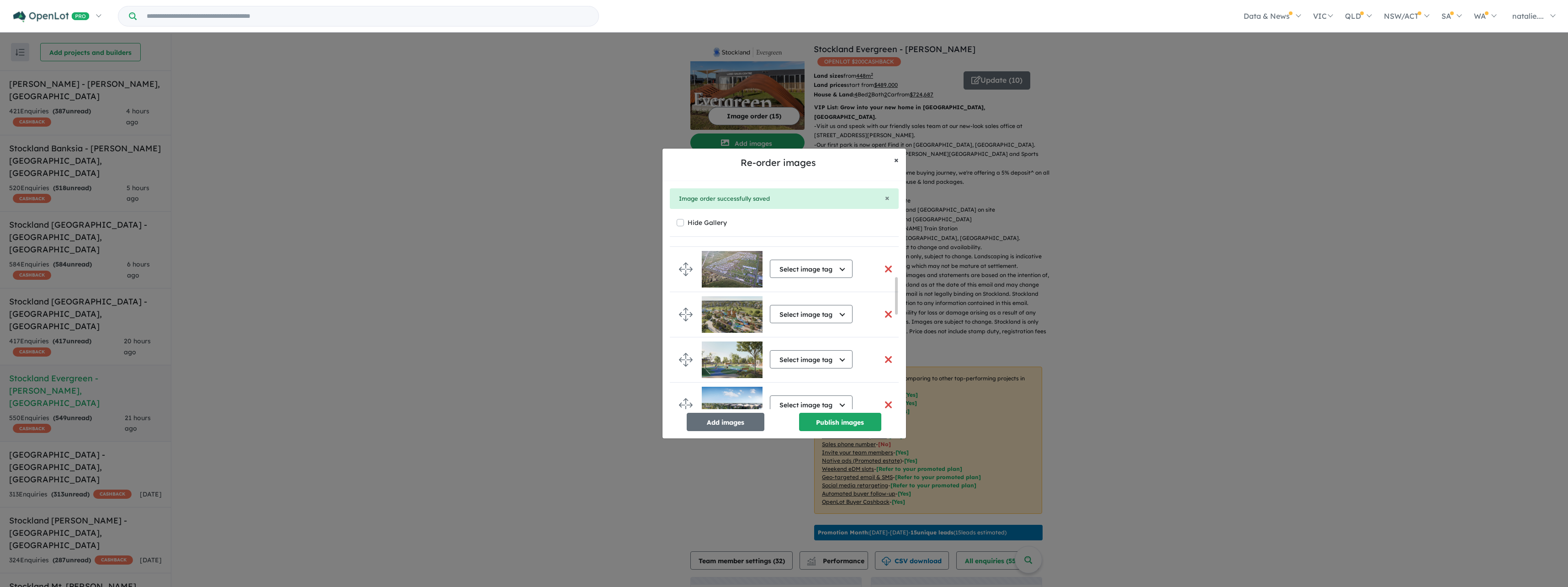
click at [893, 162] on button "× Close" at bounding box center [896, 159] width 19 height 23
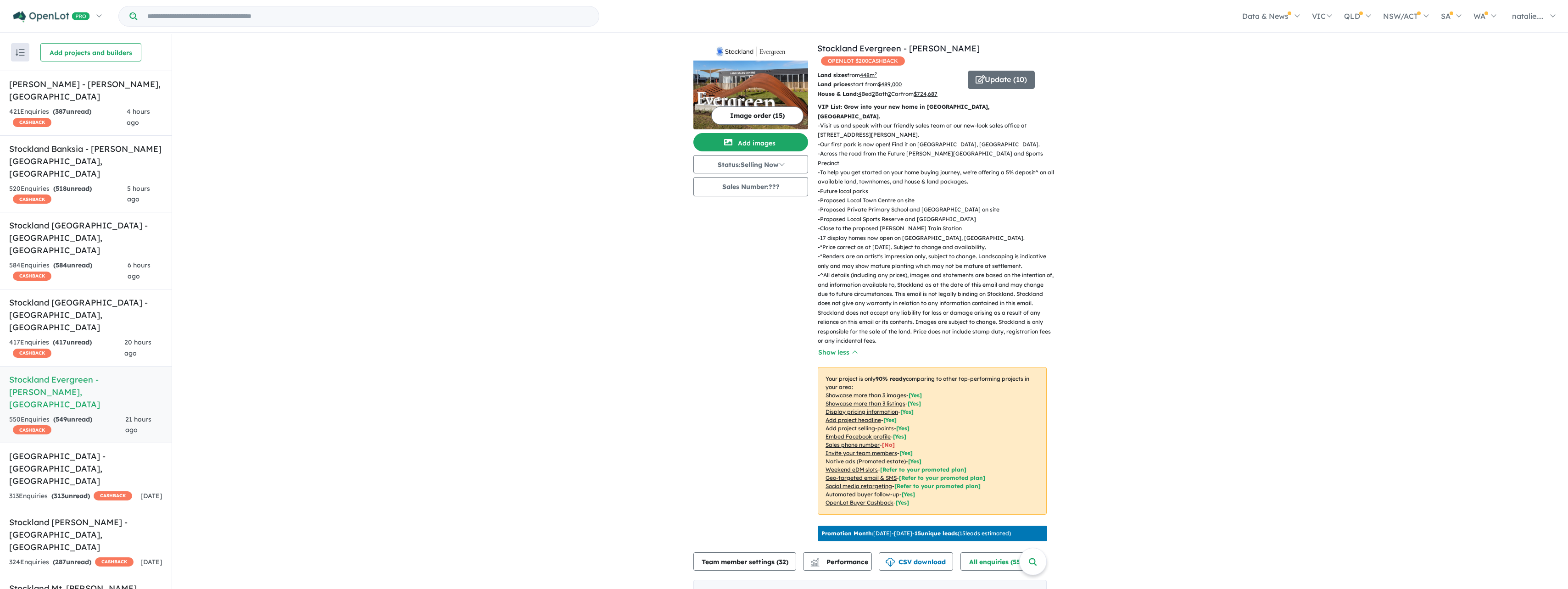
scroll to position [0, 0]
click at [996, 72] on button "Update ( 10 )" at bounding box center [1001, 81] width 67 height 19
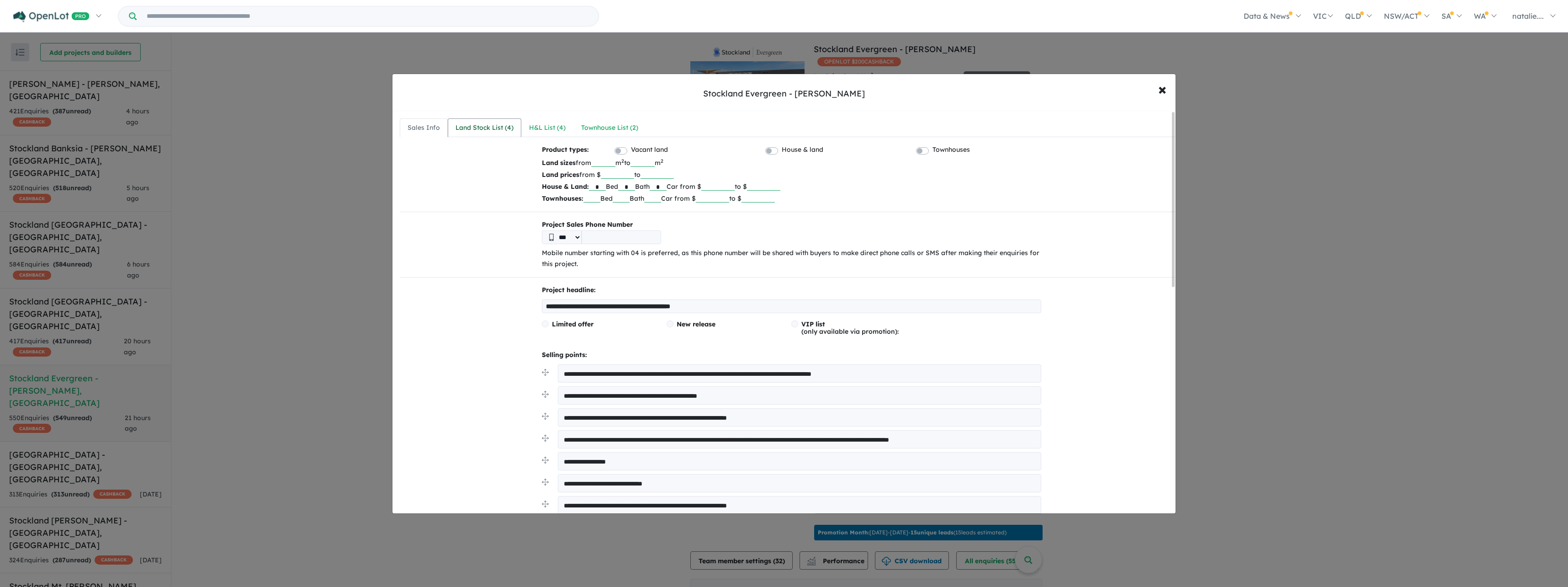
click at [490, 125] on div "Land Stock List ( 4 )" at bounding box center [485, 127] width 58 height 11
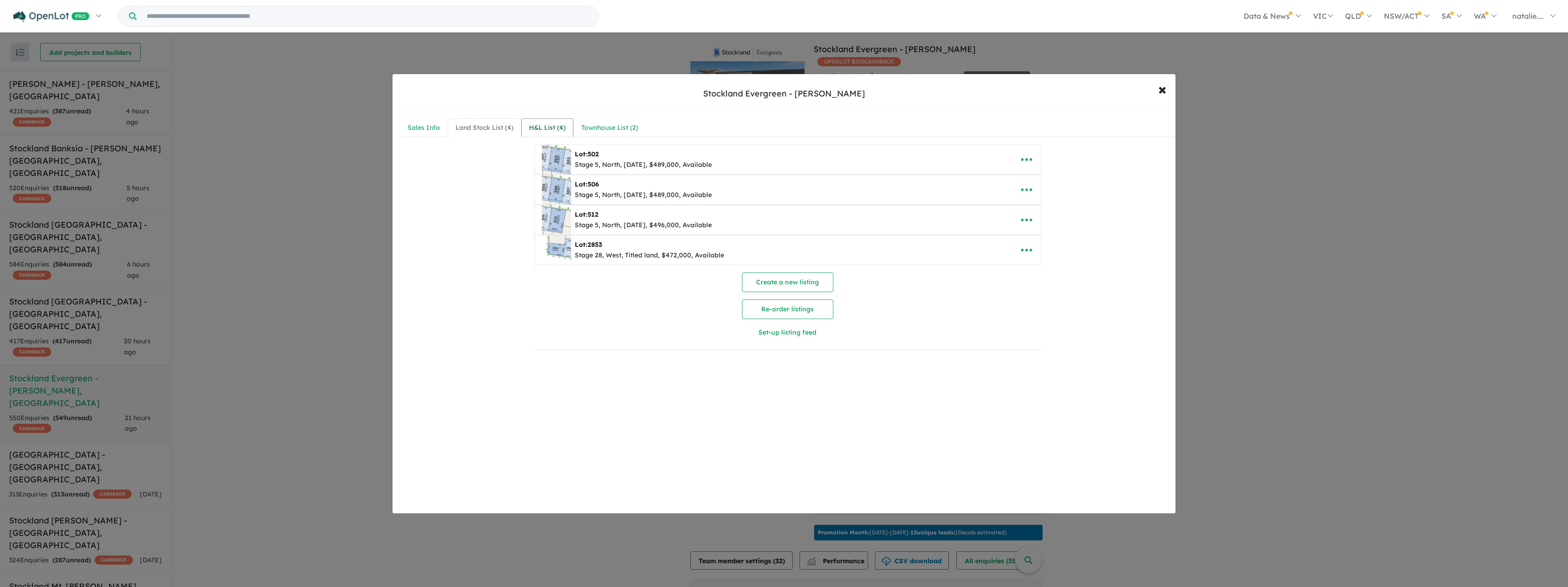
click at [546, 129] on div "H&L List ( 4 )" at bounding box center [547, 127] width 36 height 11
click at [1163, 88] on span "×" at bounding box center [1162, 89] width 8 height 19
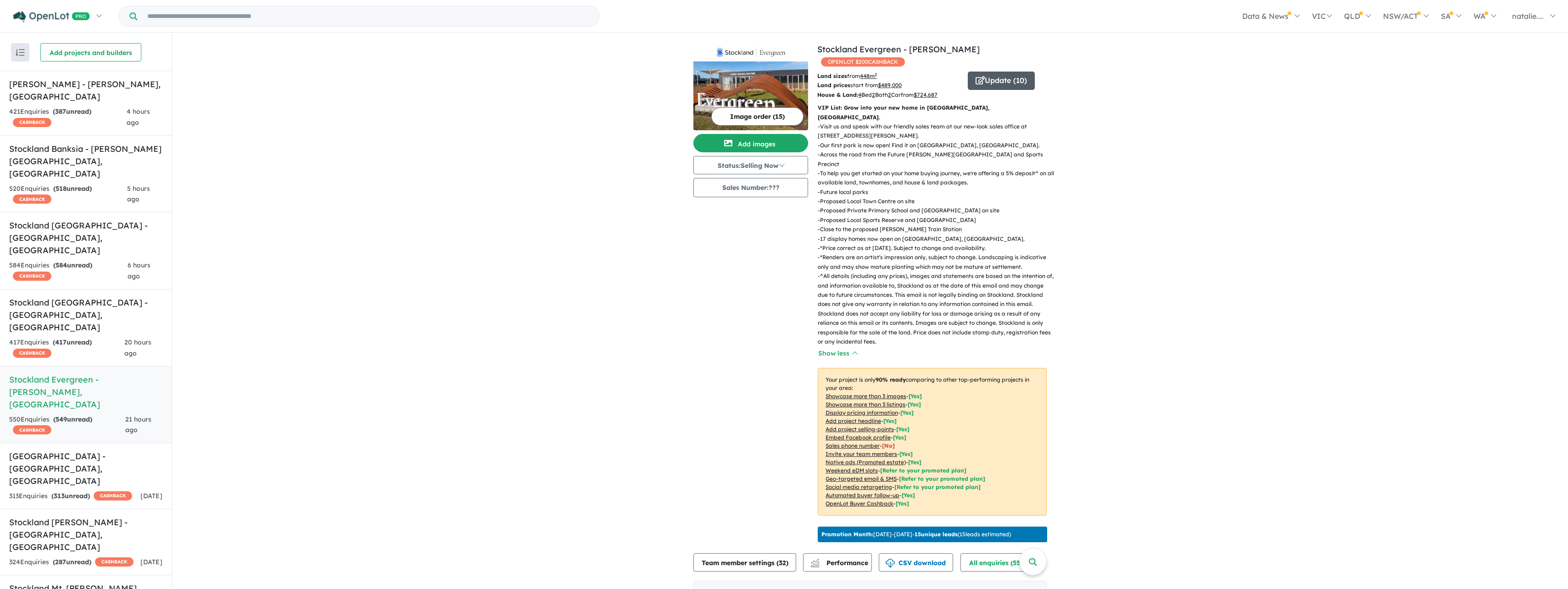
click at [1000, 72] on button "Update ( 10 )" at bounding box center [1001, 81] width 67 height 19
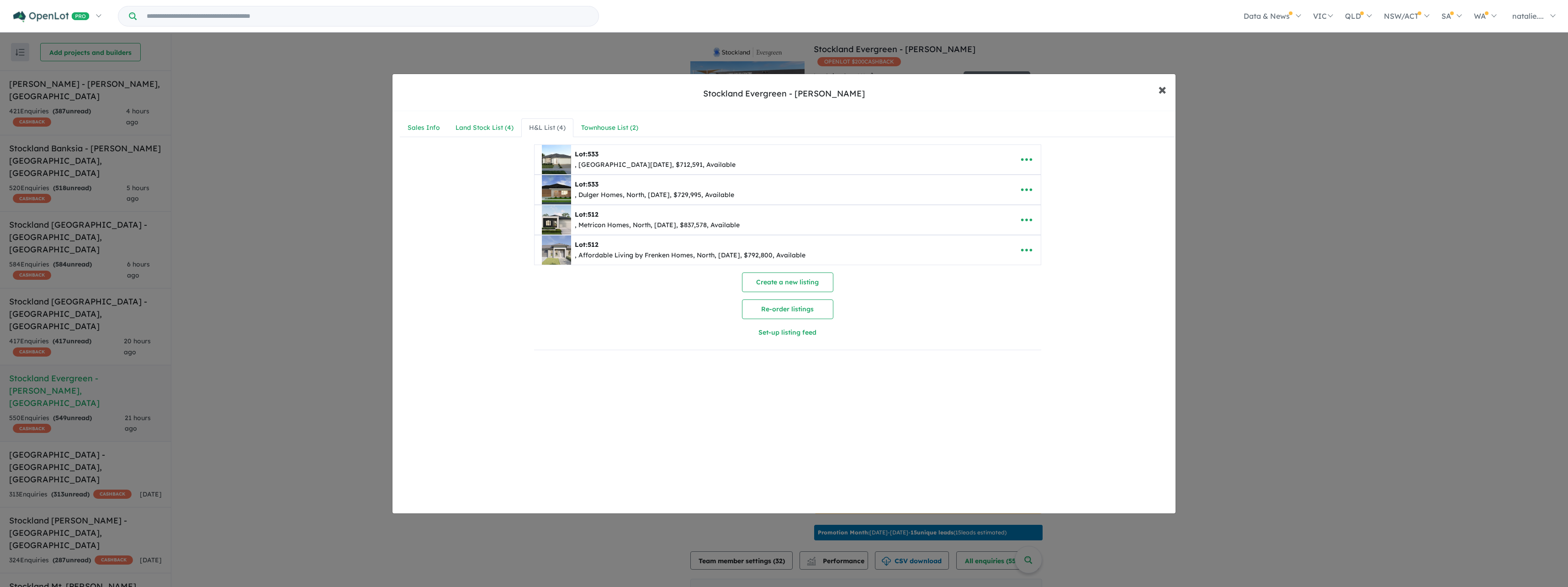
click at [1162, 95] on span "×" at bounding box center [1162, 89] width 8 height 19
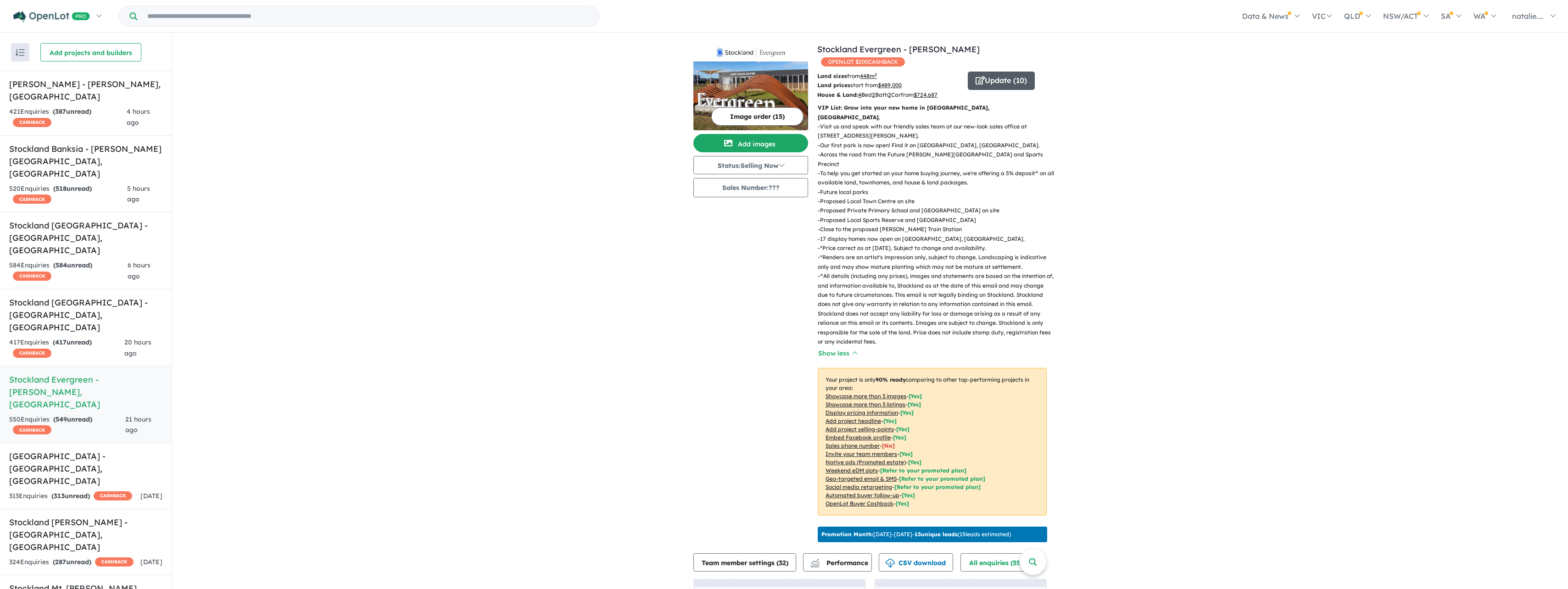
click at [1012, 72] on button "Update ( 10 )" at bounding box center [1001, 81] width 67 height 19
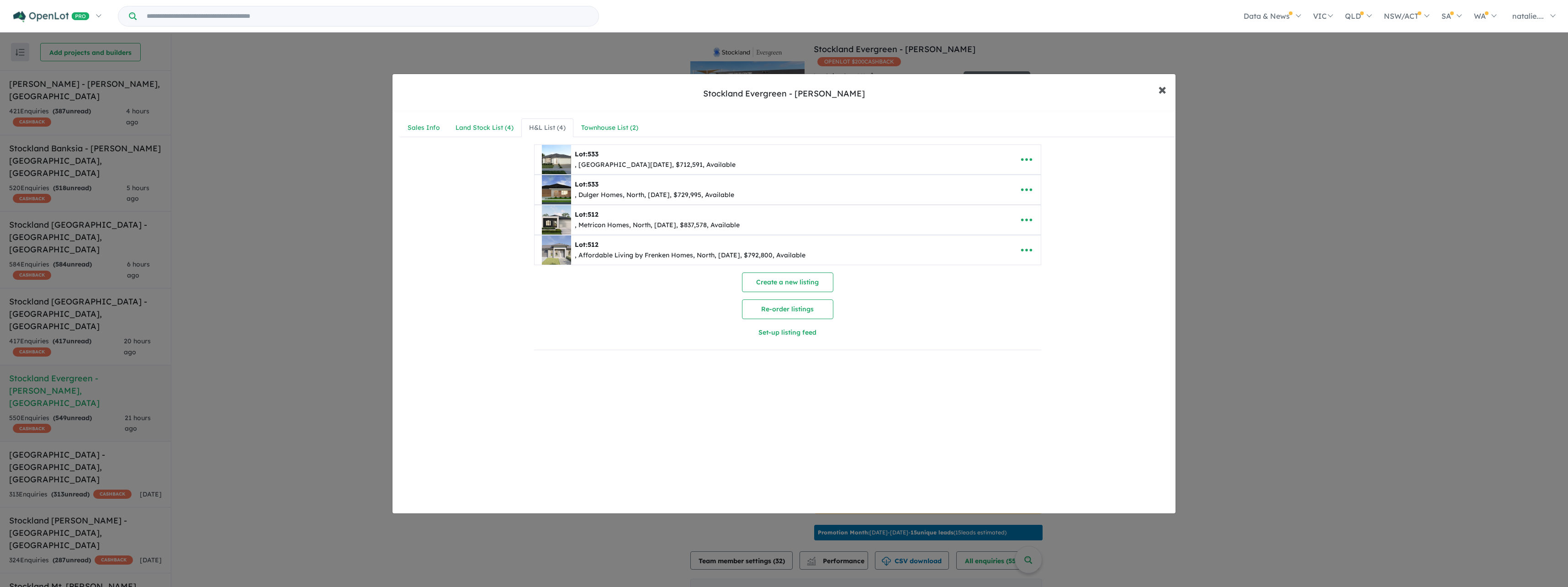
click at [1163, 95] on span "×" at bounding box center [1162, 89] width 8 height 19
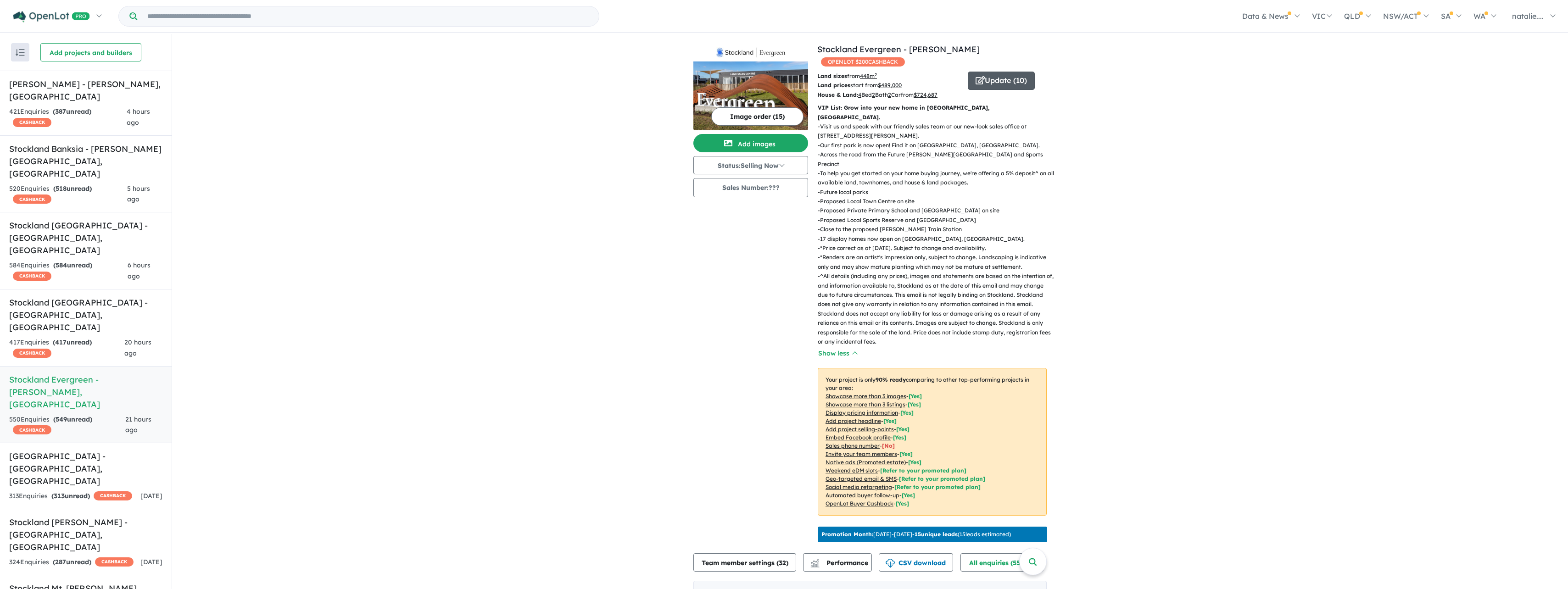
click at [991, 72] on button "Update ( 10 )" at bounding box center [1001, 81] width 67 height 19
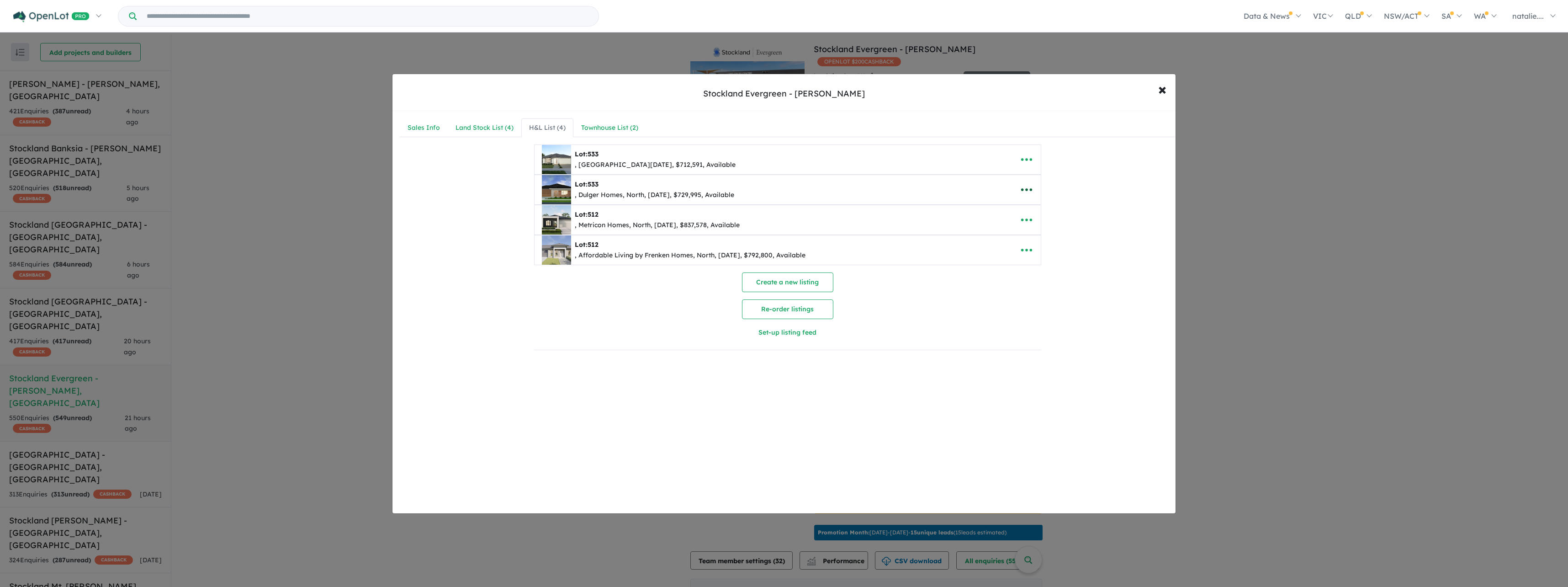
click at [1024, 188] on icon "button" at bounding box center [1027, 189] width 13 height 13
click at [1042, 234] on link "Remove" at bounding box center [1047, 233] width 68 height 21
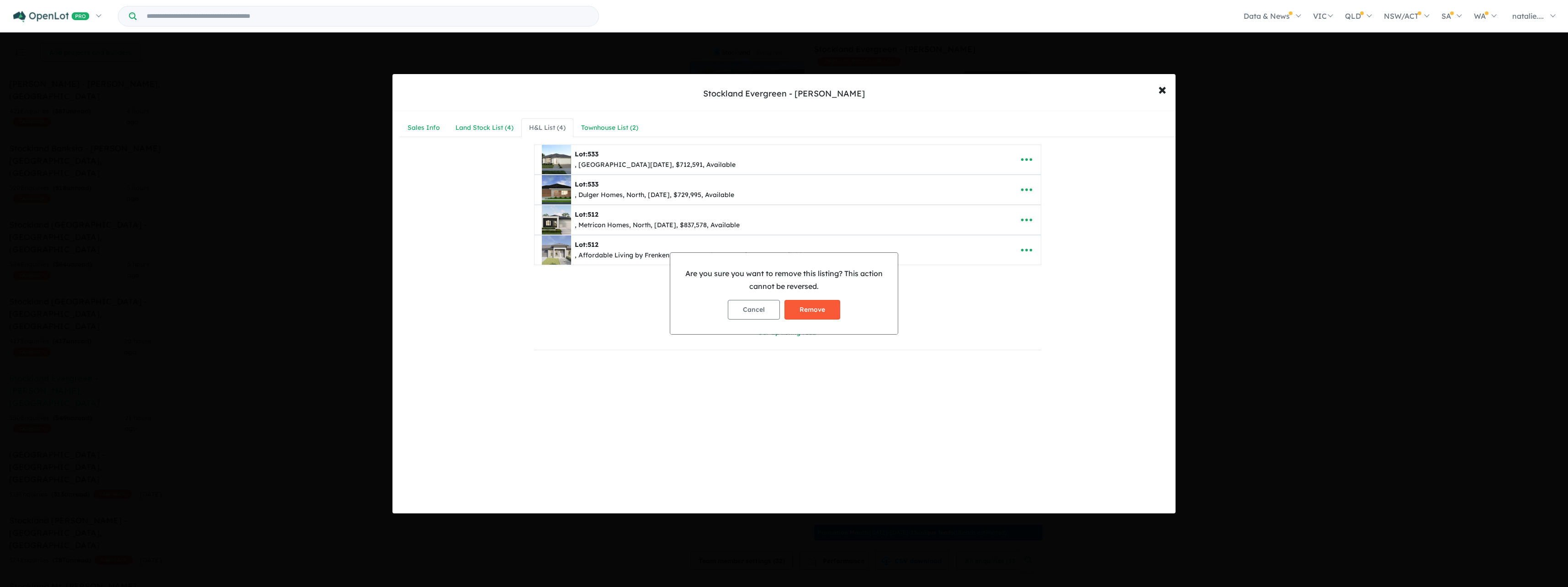
click at [806, 311] on button "Remove" at bounding box center [812, 310] width 56 height 19
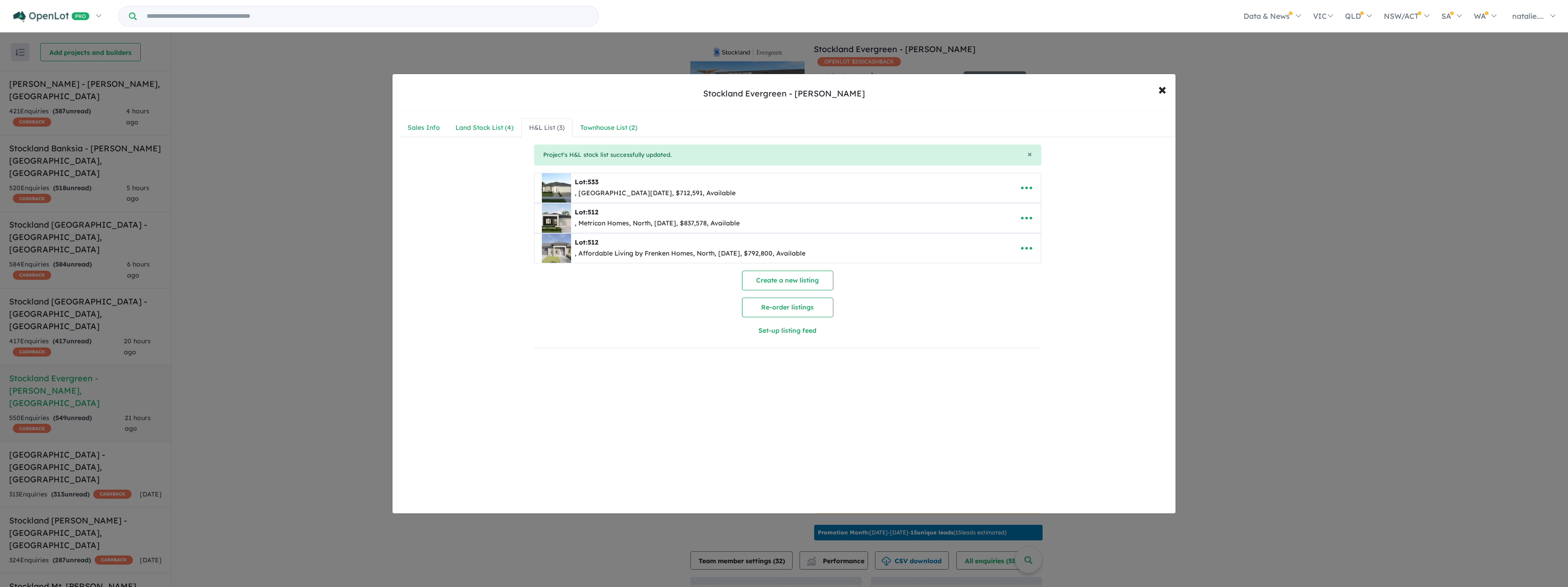
click at [1026, 159] on div "× Project's H&L stock list successfully updated." at bounding box center [787, 155] width 507 height 21
click at [1030, 185] on icon "button" at bounding box center [1027, 188] width 13 height 13
click at [1030, 234] on link "Remove" at bounding box center [1047, 231] width 68 height 21
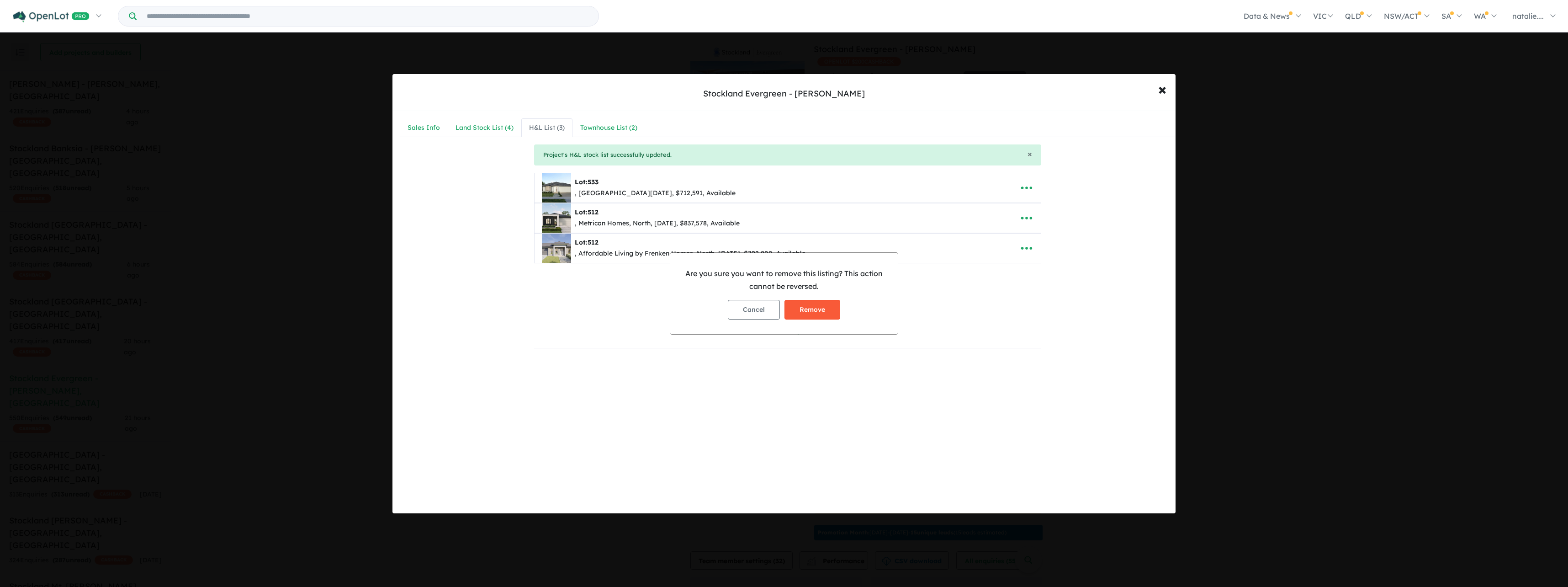
click at [798, 311] on button "Remove" at bounding box center [812, 310] width 56 height 19
